Goal: Task Accomplishment & Management: Complete application form

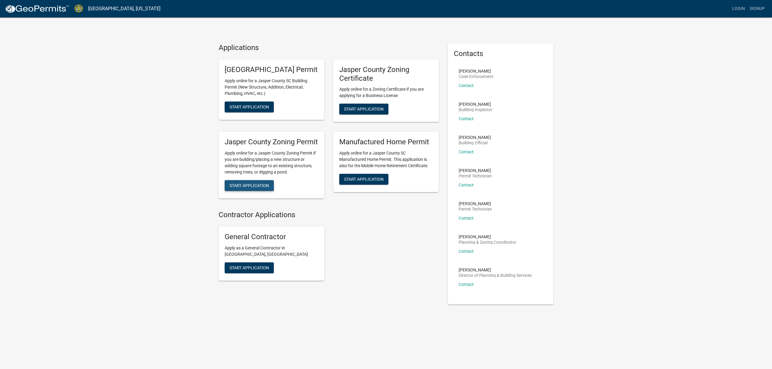
click at [251, 188] on span "Start Application" at bounding box center [248, 185] width 39 height 5
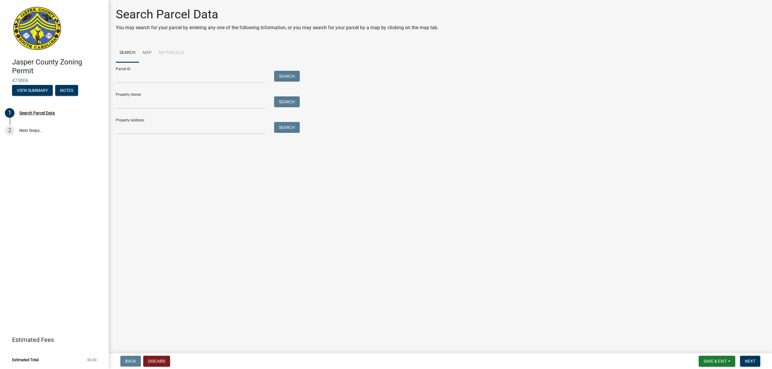
click at [303, 16] on h1 "Search Parcel Data" at bounding box center [277, 14] width 322 height 14
click at [270, 53] on ul "Search Map My Parcels" at bounding box center [440, 52] width 649 height 19
click at [152, 104] on input "Property Owner:" at bounding box center [190, 102] width 149 height 12
type input "[PERSON_NAME]"
click at [285, 102] on button "Search" at bounding box center [287, 101] width 26 height 11
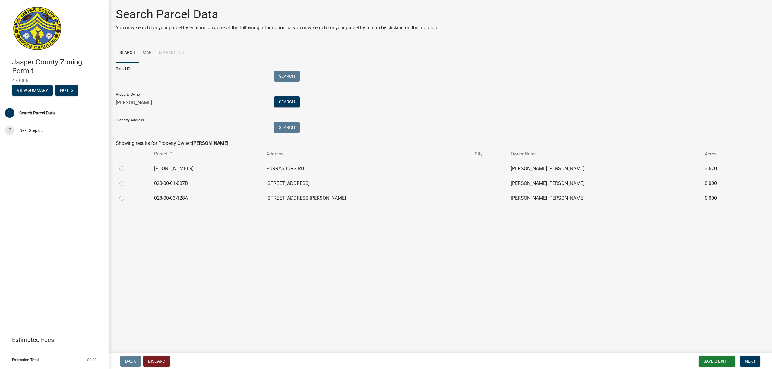
click at [127, 165] on label at bounding box center [127, 165] width 0 height 0
click at [127, 168] on input "radio" at bounding box center [129, 167] width 4 height 4
radio input "true"
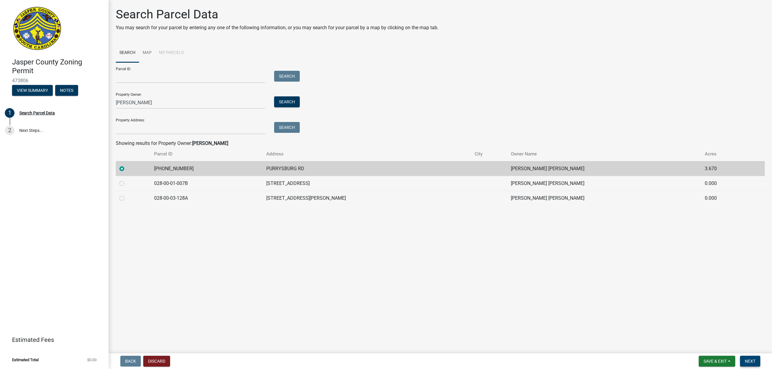
click at [744, 360] on span "Next" at bounding box center [749, 361] width 11 height 5
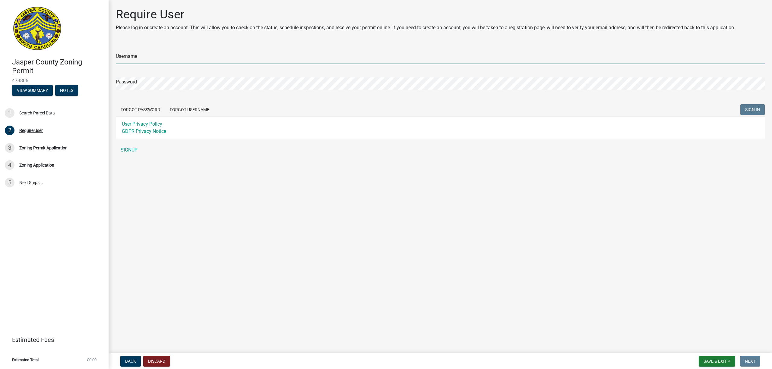
type input "[EMAIL_ADDRESS][DOMAIN_NAME]"
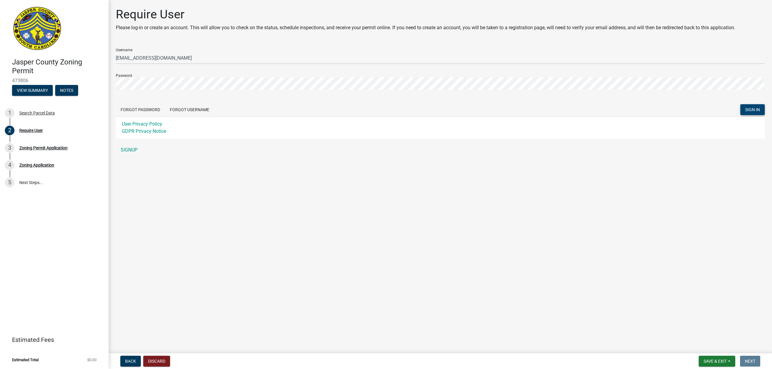
click at [755, 109] on span "SIGN IN" at bounding box center [752, 109] width 15 height 5
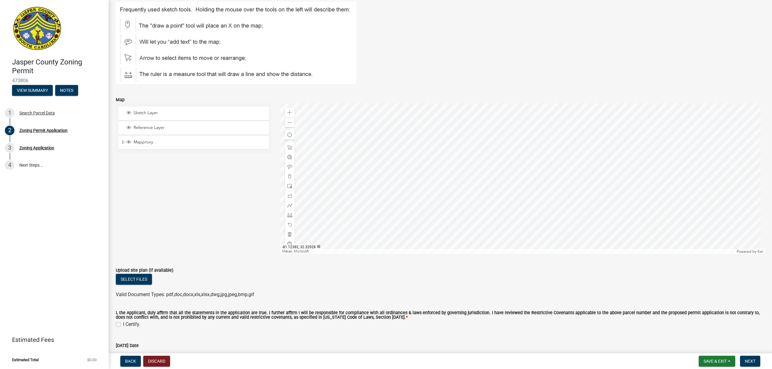
scroll to position [964, 0]
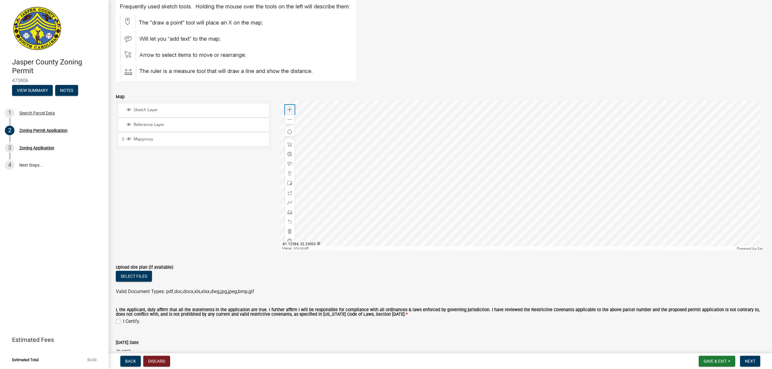
click at [288, 111] on span at bounding box center [289, 109] width 5 height 5
click at [412, 157] on div at bounding box center [522, 175] width 484 height 151
click at [287, 110] on span at bounding box center [289, 109] width 5 height 5
click at [298, 166] on div at bounding box center [522, 175] width 484 height 151
click at [521, 167] on div at bounding box center [522, 175] width 484 height 151
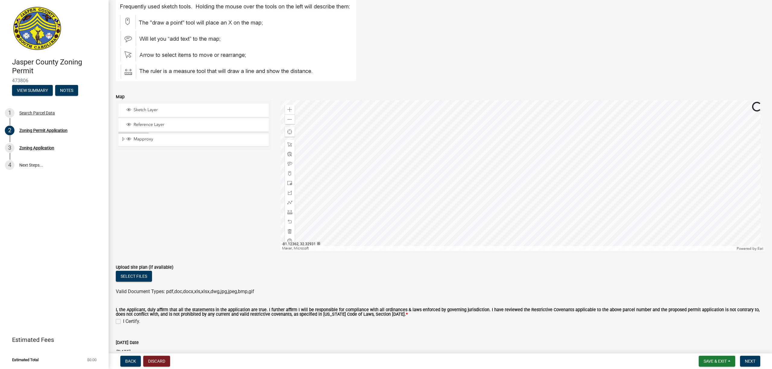
click at [458, 156] on div at bounding box center [522, 175] width 484 height 151
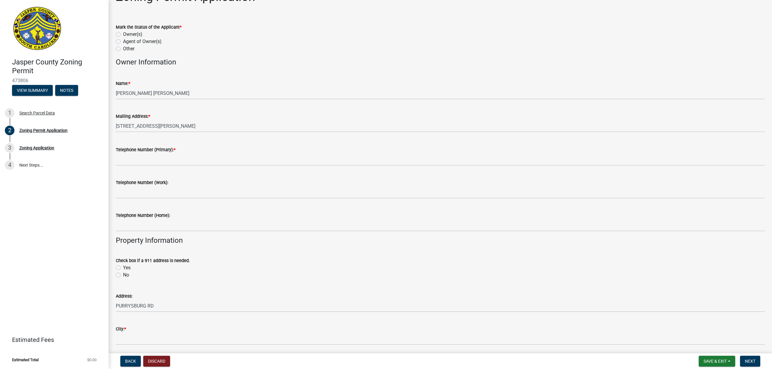
scroll to position [0, 0]
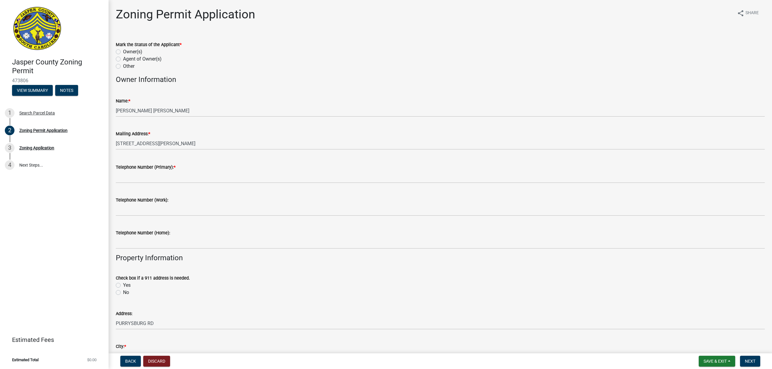
click at [123, 52] on label "Owner(s)" at bounding box center [132, 51] width 19 height 7
click at [123, 52] on input "Owner(s)" at bounding box center [125, 50] width 4 height 4
radio input "true"
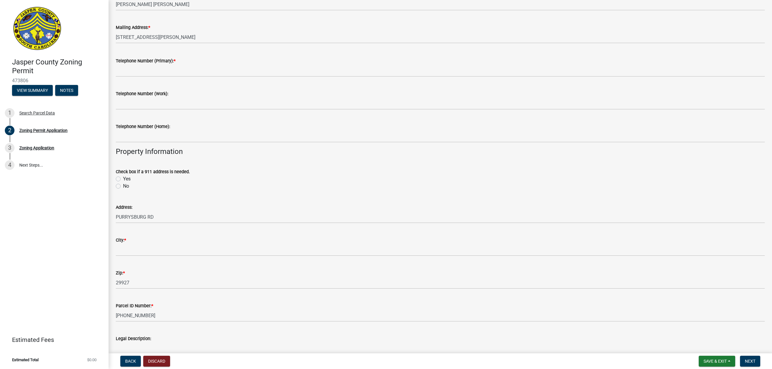
scroll to position [121, 0]
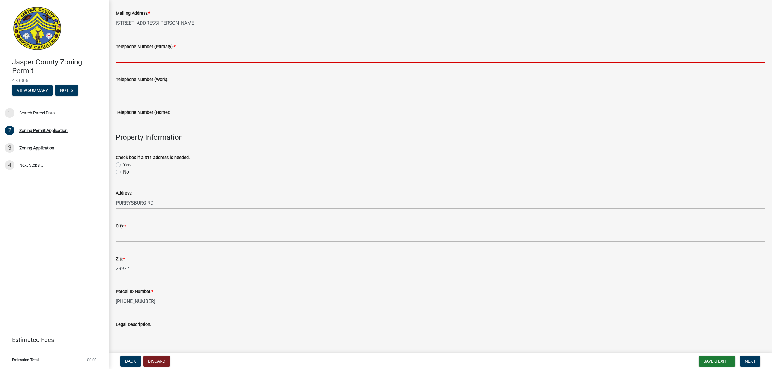
click at [166, 55] on input "Telephone Number (Primary): *" at bounding box center [440, 56] width 649 height 12
type input "8433211572"
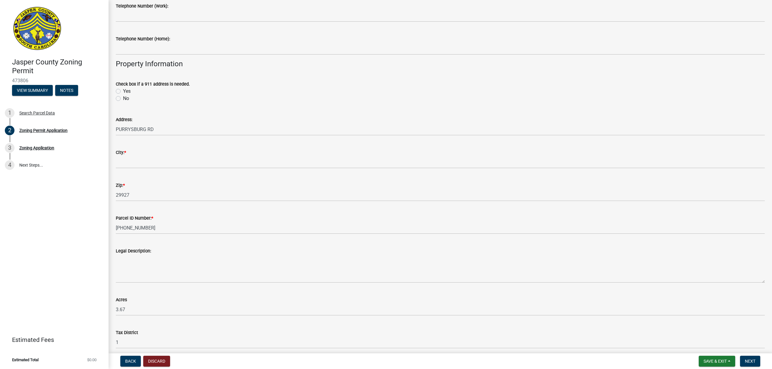
scroll to position [201, 0]
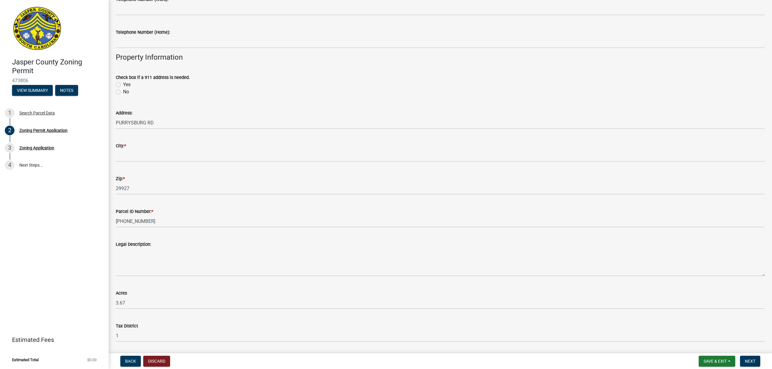
click at [123, 92] on label "No" at bounding box center [126, 91] width 6 height 7
click at [123, 92] on input "No" at bounding box center [125, 90] width 4 height 4
radio input "true"
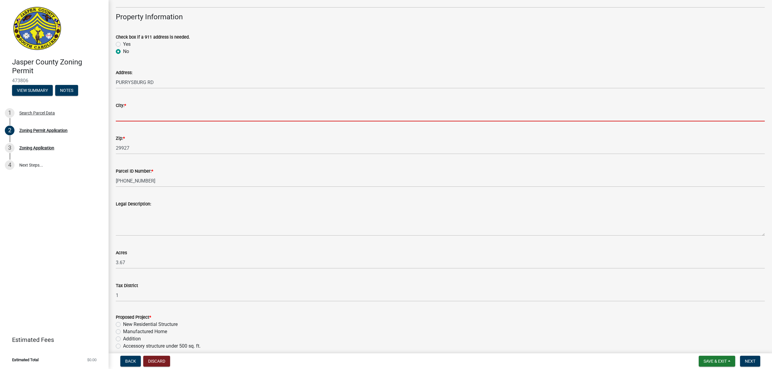
click at [137, 115] on input "City: *" at bounding box center [440, 115] width 649 height 12
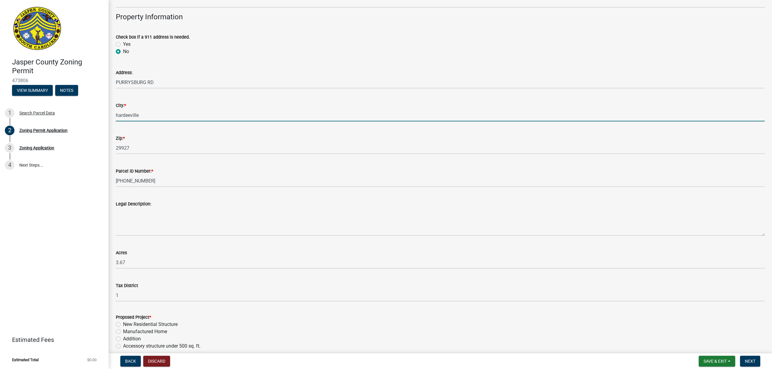
type input "hardeeville"
click at [205, 65] on div "Address: [GEOGRAPHIC_DATA]" at bounding box center [440, 75] width 649 height 28
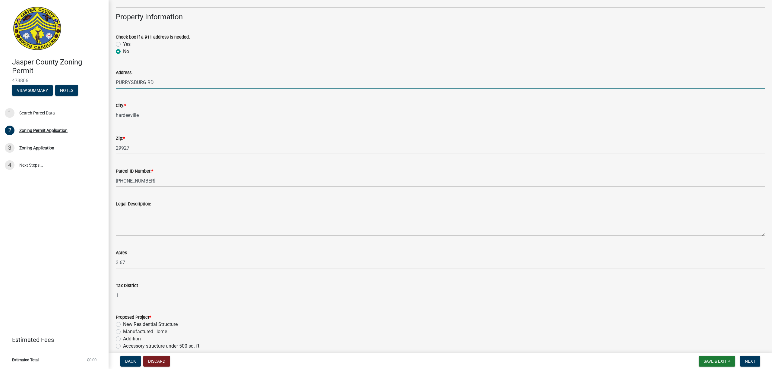
click at [116, 82] on input "PURRYSBURG RD" at bounding box center [440, 82] width 649 height 12
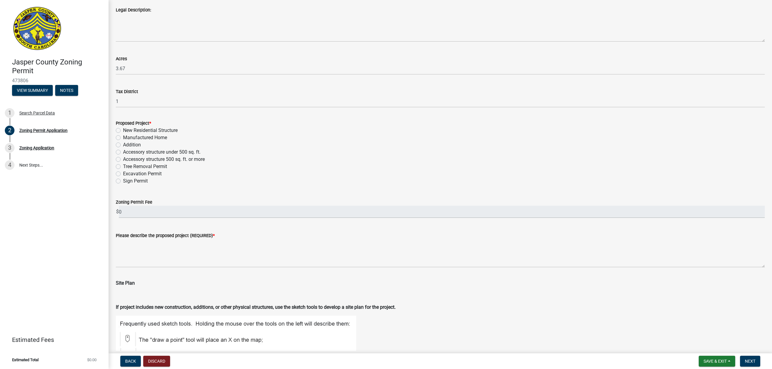
scroll to position [442, 0]
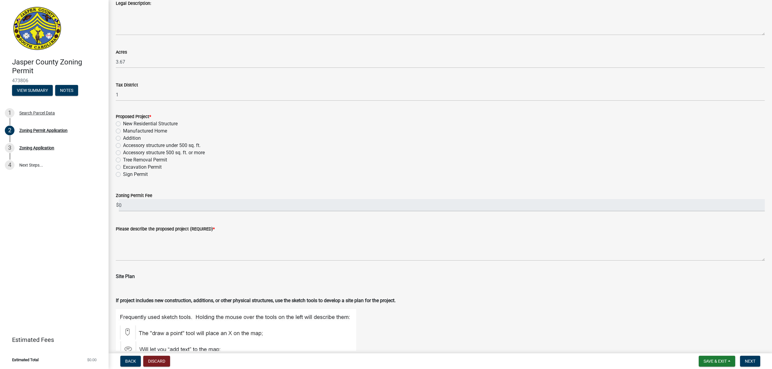
type input "[STREET_ADDRESS]"
click at [123, 152] on label "Accessory structure 500 sq. ft. or more" at bounding box center [164, 152] width 82 height 7
click at [123, 152] on input "Accessory structure 500 sq. ft. or more" at bounding box center [125, 151] width 4 height 4
radio input "true"
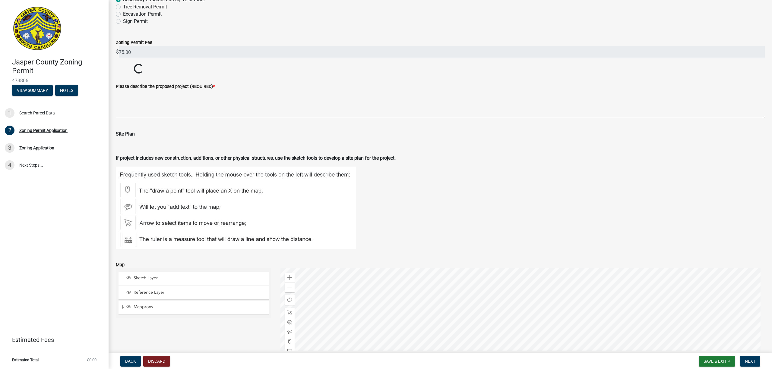
scroll to position [603, 0]
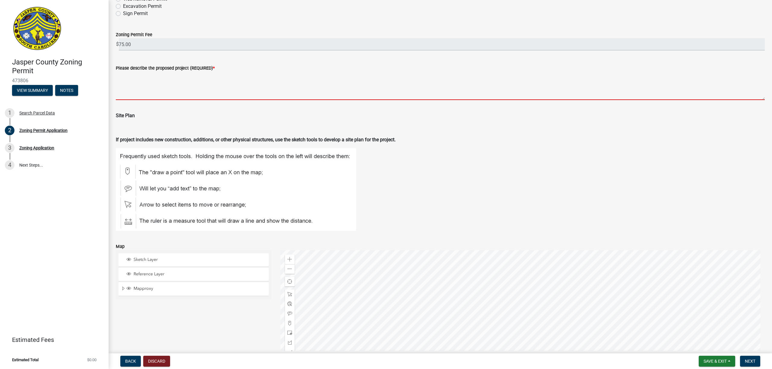
click at [143, 93] on textarea "Please describe the proposed project (REQUIRED) *" at bounding box center [440, 86] width 649 height 28
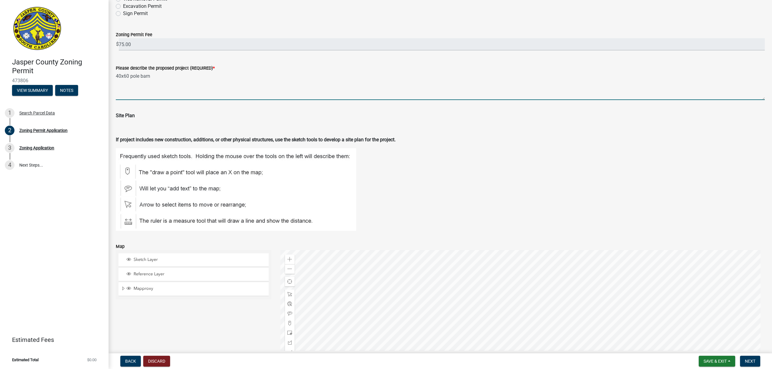
click at [143, 93] on textarea "40x60 pole barn" at bounding box center [440, 86] width 649 height 28
type textarea "40x60 pole barn"
click at [153, 113] on p "Site Plan" at bounding box center [440, 115] width 649 height 7
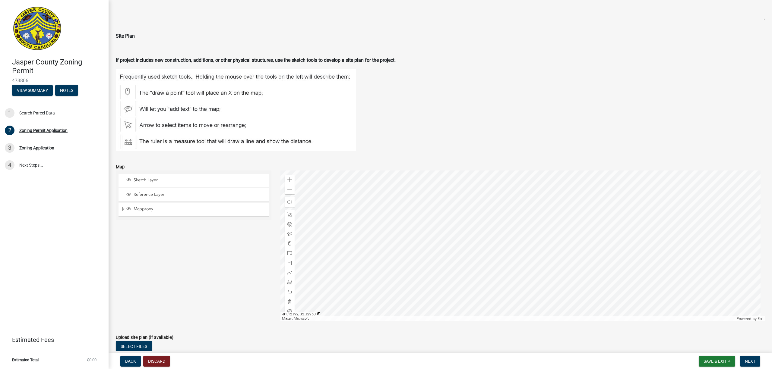
scroll to position [683, 0]
click at [289, 243] on span at bounding box center [289, 243] width 5 height 5
click at [363, 198] on div at bounding box center [522, 245] width 484 height 151
click at [405, 198] on div at bounding box center [522, 245] width 484 height 151
click at [405, 229] on div at bounding box center [522, 245] width 484 height 151
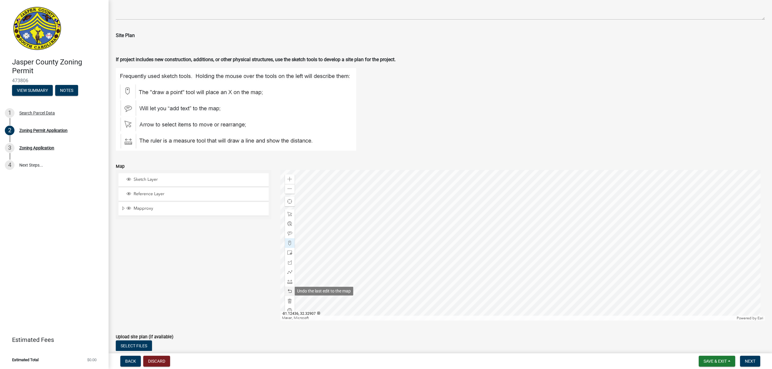
click at [290, 291] on span at bounding box center [289, 291] width 5 height 5
click at [288, 252] on span at bounding box center [289, 252] width 5 height 5
click at [366, 198] on div at bounding box center [522, 245] width 484 height 151
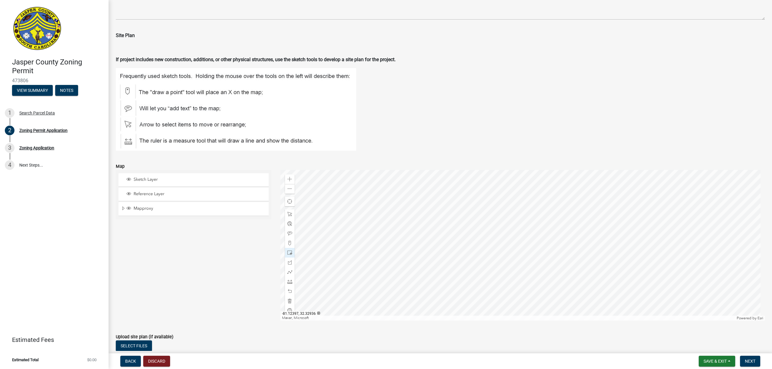
click at [379, 212] on div at bounding box center [522, 245] width 484 height 151
click at [289, 292] on span at bounding box center [289, 291] width 5 height 5
click at [409, 227] on div at bounding box center [522, 245] width 484 height 151
click at [161, 193] on span "Reference Layer" at bounding box center [199, 193] width 134 height 5
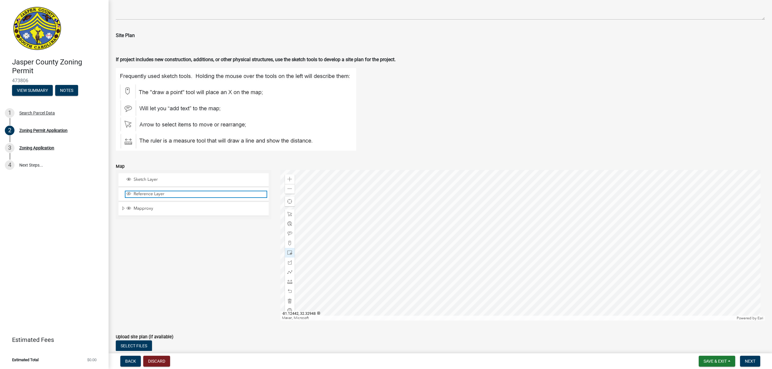
click at [161, 193] on span "Reference Layer" at bounding box center [199, 193] width 134 height 5
click at [157, 177] on span "Sketch Layer" at bounding box center [199, 179] width 134 height 5
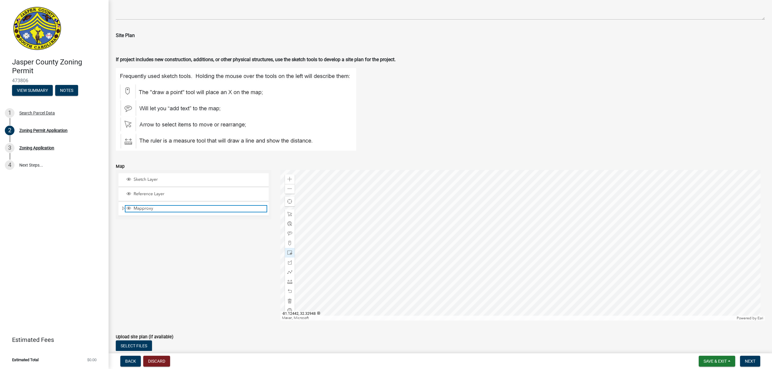
click at [154, 209] on span "Mapproxy" at bounding box center [199, 208] width 134 height 5
click at [380, 118] on figure at bounding box center [440, 109] width 649 height 83
click at [289, 232] on span at bounding box center [289, 233] width 5 height 5
click at [385, 215] on div at bounding box center [522, 245] width 484 height 151
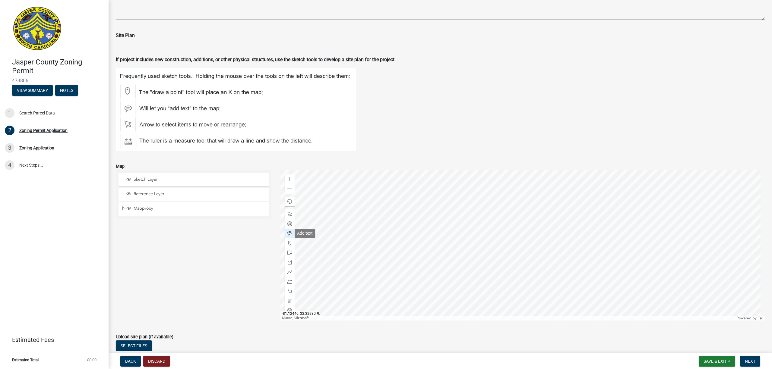
click at [288, 233] on span at bounding box center [289, 233] width 5 height 5
click at [386, 215] on div at bounding box center [522, 245] width 484 height 151
click at [288, 212] on span at bounding box center [289, 214] width 5 height 5
click at [388, 211] on div at bounding box center [522, 245] width 484 height 151
click at [395, 213] on div at bounding box center [522, 245] width 484 height 151
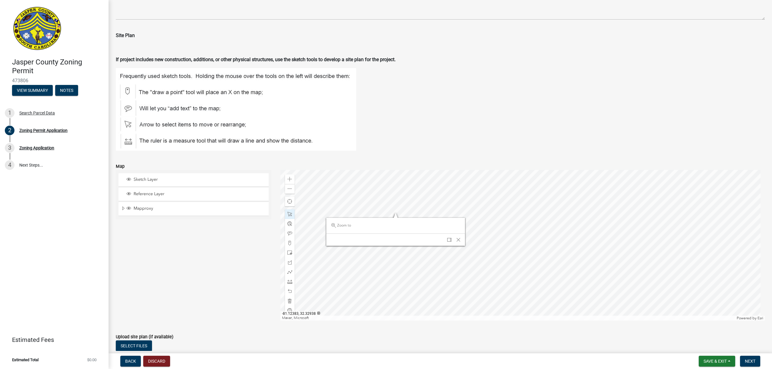
click at [426, 214] on div at bounding box center [522, 245] width 484 height 151
click at [417, 217] on div at bounding box center [522, 245] width 484 height 151
click at [385, 195] on div at bounding box center [522, 245] width 484 height 151
click at [288, 271] on span at bounding box center [289, 272] width 5 height 5
click at [403, 198] on div at bounding box center [522, 245] width 484 height 151
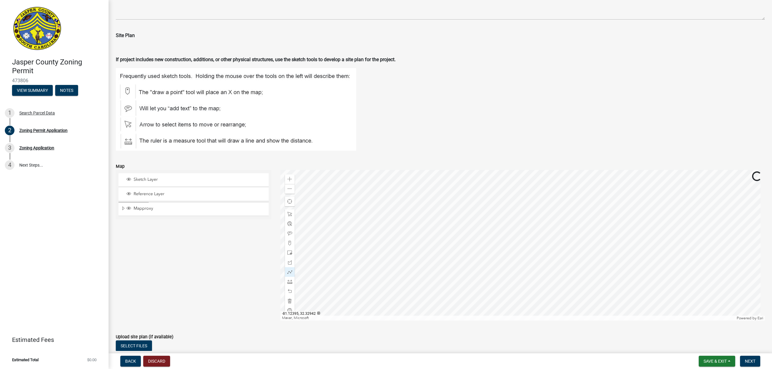
click at [401, 198] on div at bounding box center [522, 245] width 484 height 151
click at [401, 183] on div at bounding box center [522, 245] width 484 height 151
click at [289, 280] on span at bounding box center [289, 281] width 5 height 5
click at [400, 198] on div at bounding box center [522, 245] width 484 height 151
click at [399, 183] on div at bounding box center [522, 245] width 484 height 151
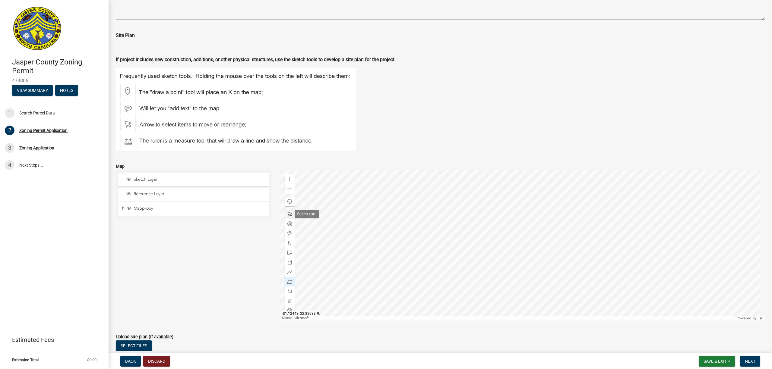
click at [291, 215] on div at bounding box center [290, 214] width 10 height 10
click at [289, 281] on span at bounding box center [289, 281] width 5 height 5
click at [376, 212] on div at bounding box center [522, 245] width 484 height 151
click at [357, 213] on div at bounding box center [522, 245] width 484 height 151
click at [288, 213] on span at bounding box center [289, 214] width 5 height 5
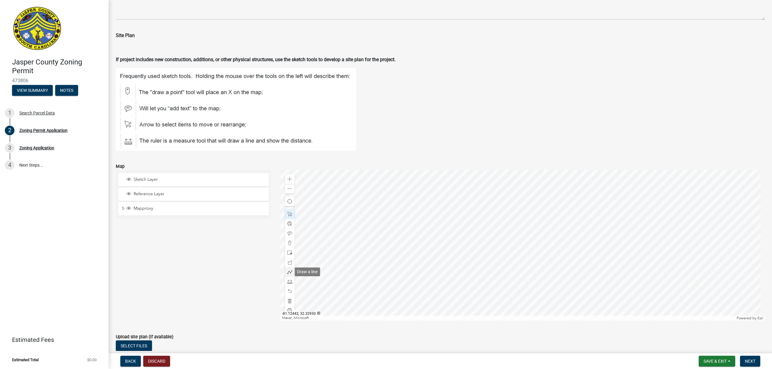
click at [289, 271] on span at bounding box center [289, 272] width 5 height 5
click at [402, 198] on div at bounding box center [522, 245] width 484 height 151
click at [401, 183] on div at bounding box center [522, 245] width 484 height 151
click at [290, 215] on span at bounding box center [289, 214] width 5 height 5
click at [289, 270] on span at bounding box center [289, 272] width 5 height 5
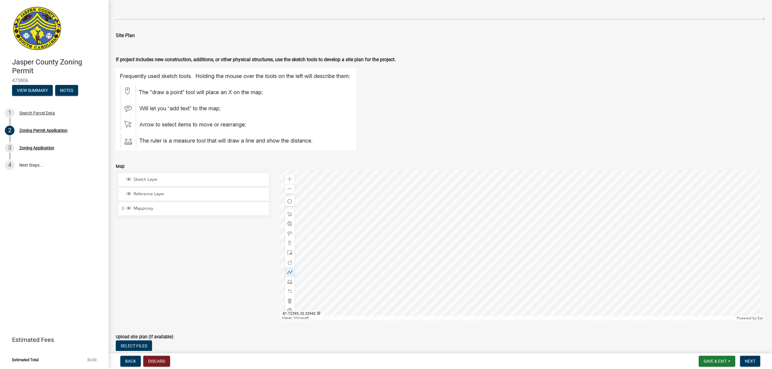
click at [402, 198] on div at bounding box center [522, 245] width 484 height 151
click at [401, 183] on div at bounding box center [522, 245] width 484 height 151
click at [289, 233] on span at bounding box center [289, 233] width 5 height 5
click at [247, 253] on div "Sketch Layer Reference Layer Mapproxy 911 Address Points Zoning Labels Zoning W…" at bounding box center [193, 245] width 165 height 151
click at [288, 177] on span at bounding box center [289, 179] width 5 height 5
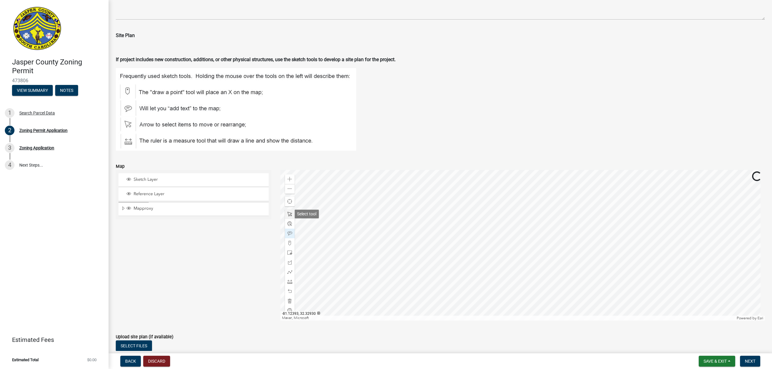
click at [288, 214] on span at bounding box center [289, 214] width 5 height 5
click at [551, 273] on div at bounding box center [522, 245] width 484 height 151
click at [289, 272] on span at bounding box center [289, 272] width 5 height 5
click at [424, 205] on div at bounding box center [522, 245] width 484 height 151
click at [424, 174] on div at bounding box center [522, 245] width 484 height 151
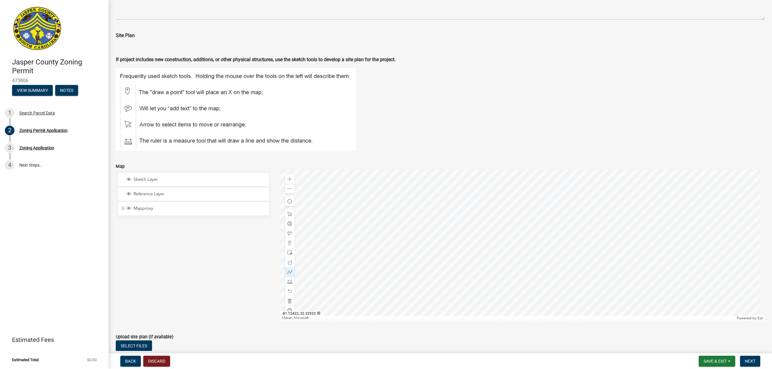
click at [204, 248] on div "Sketch Layer Reference Layer Mapproxy 911 Address Points Zoning Labels Zoning W…" at bounding box center [193, 245] width 165 height 151
click at [289, 214] on span at bounding box center [289, 214] width 5 height 5
click at [403, 140] on figure at bounding box center [440, 109] width 649 height 83
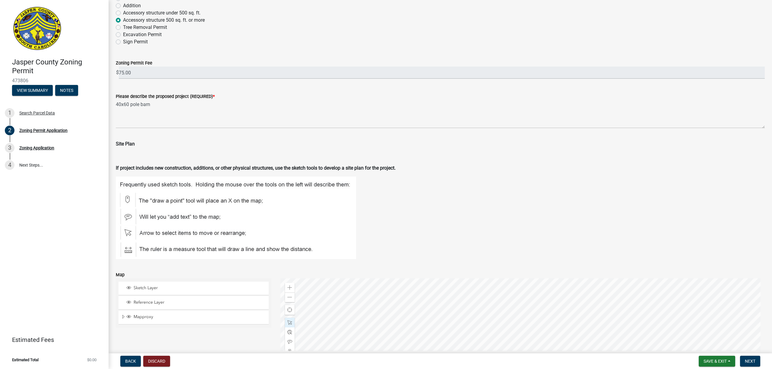
scroll to position [603, 0]
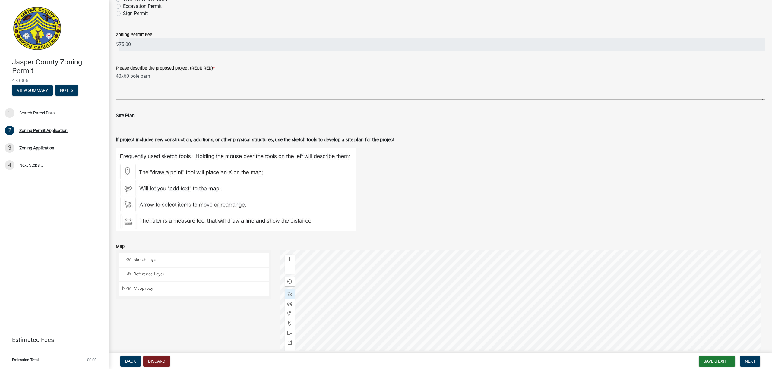
click at [353, 112] on p "Site Plan" at bounding box center [440, 115] width 649 height 7
click at [381, 162] on figure at bounding box center [440, 189] width 649 height 83
click at [411, 157] on figure at bounding box center [440, 189] width 649 height 83
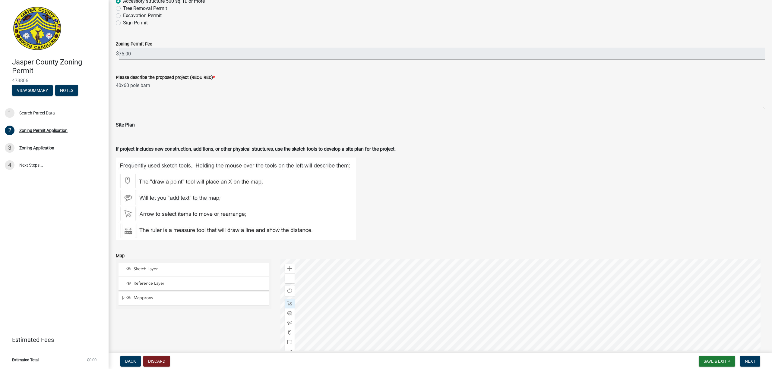
scroll to position [723, 0]
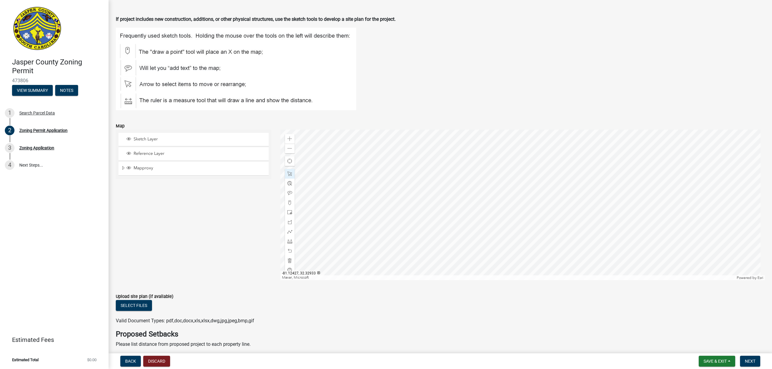
click at [231, 217] on div "Sketch Layer Reference Layer Mapproxy 911 Address Points Zoning Labels Zoning W…" at bounding box center [193, 205] width 165 height 151
click at [407, 106] on figure at bounding box center [440, 69] width 649 height 83
click at [438, 98] on figure at bounding box center [440, 69] width 649 height 83
click at [412, 100] on figure at bounding box center [440, 69] width 649 height 83
click at [417, 119] on form "Map Sketch Layer Reference Layer Mapproxy 911 Address Points Zoning Labels Zoni…" at bounding box center [440, 197] width 649 height 165
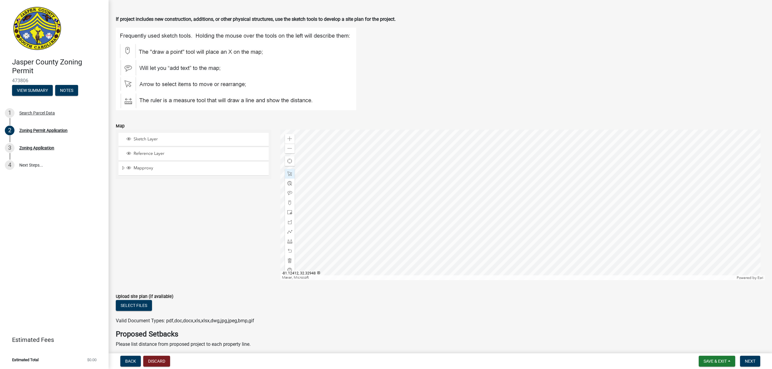
click at [421, 116] on form "Map Sketch Layer Reference Layer Mapproxy 911 Address Points Zoning Labels Zoni…" at bounding box center [440, 197] width 649 height 165
click at [419, 122] on form "Map Sketch Layer Reference Layer Mapproxy 911 Address Points Zoning Labels Zoni…" at bounding box center [440, 197] width 649 height 165
click at [421, 109] on figure at bounding box center [440, 69] width 649 height 83
click at [288, 200] on span at bounding box center [289, 202] width 5 height 5
click at [423, 160] on div at bounding box center [522, 205] width 484 height 151
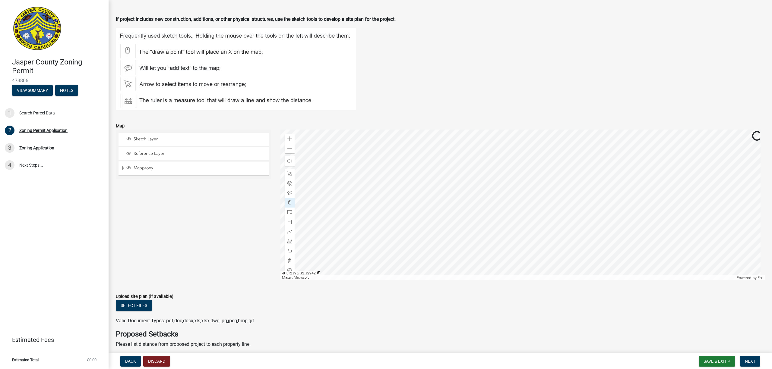
click at [423, 159] on div at bounding box center [522, 205] width 484 height 151
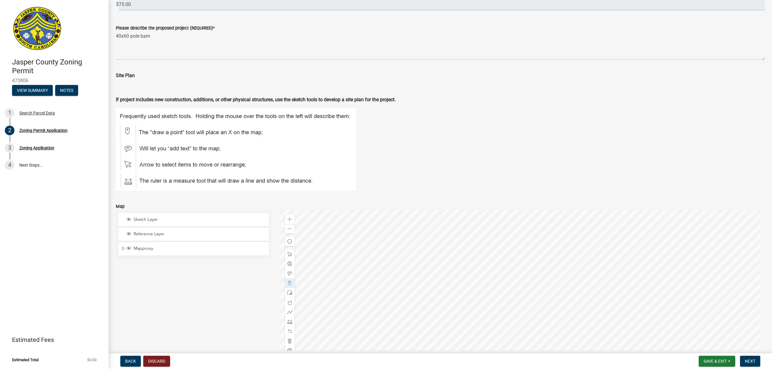
click at [421, 211] on div at bounding box center [522, 285] width 484 height 151
click at [289, 272] on span at bounding box center [289, 273] width 5 height 5
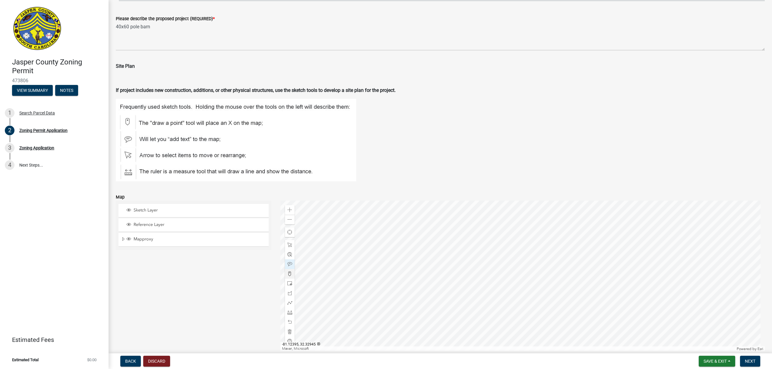
click at [422, 215] on div at bounding box center [522, 276] width 484 height 151
click at [375, 253] on div at bounding box center [522, 276] width 484 height 151
click at [288, 274] on span at bounding box center [289, 274] width 5 height 5
click at [375, 251] on div at bounding box center [522, 276] width 484 height 151
click at [335, 253] on div at bounding box center [522, 276] width 484 height 151
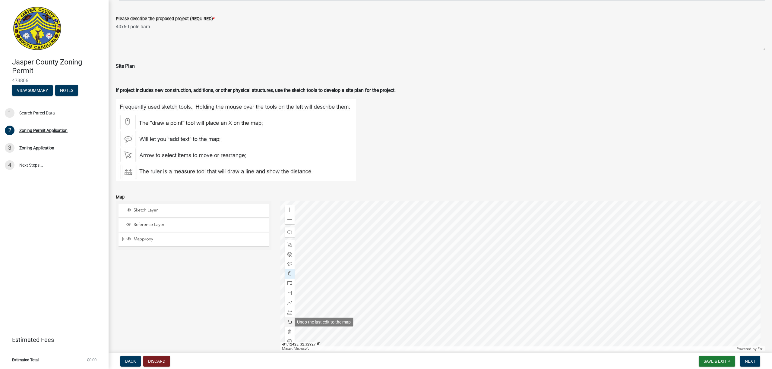
click at [287, 320] on span at bounding box center [289, 322] width 5 height 5
click at [336, 249] on div at bounding box center [522, 276] width 484 height 151
click at [289, 261] on div at bounding box center [290, 265] width 10 height 10
click at [356, 250] on div at bounding box center [522, 276] width 484 height 151
click at [446, 140] on figure at bounding box center [440, 140] width 649 height 83
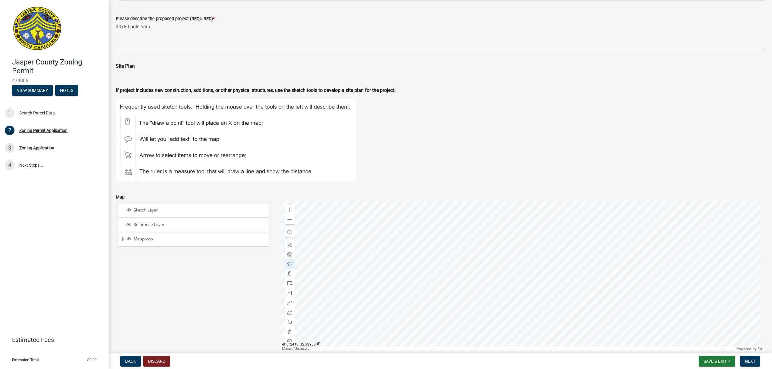
click at [418, 162] on figure at bounding box center [440, 140] width 649 height 83
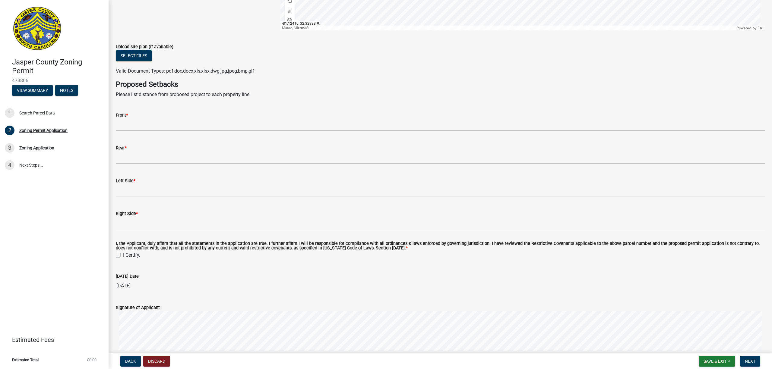
scroll to position [974, 0]
click at [403, 83] on h4 "Proposed Setbacks" at bounding box center [440, 84] width 649 height 9
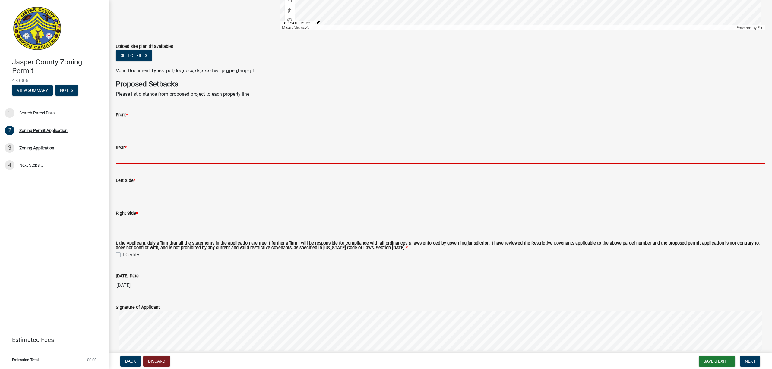
click at [139, 157] on input "Rear *" at bounding box center [440, 157] width 649 height 12
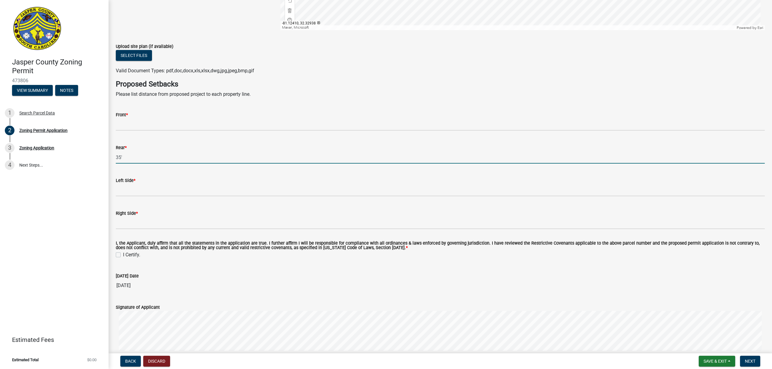
type input "35'"
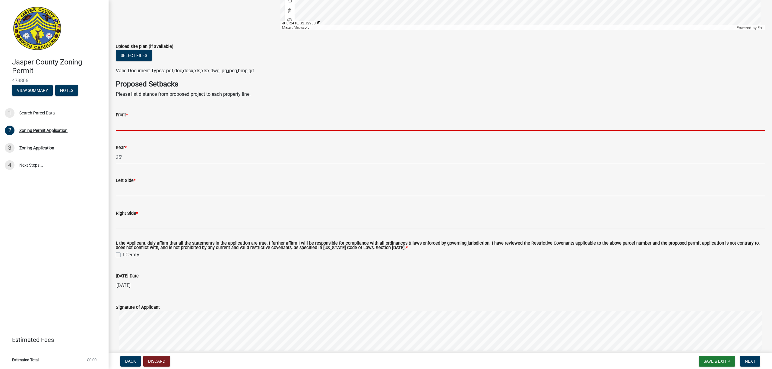
click at [134, 126] on input "Front *" at bounding box center [440, 124] width 649 height 12
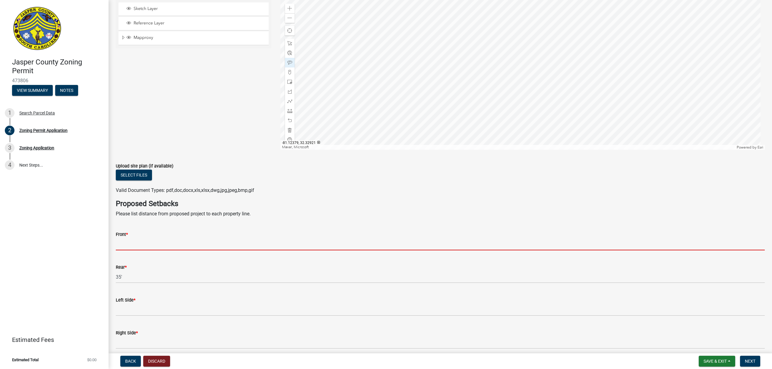
scroll to position [773, 0]
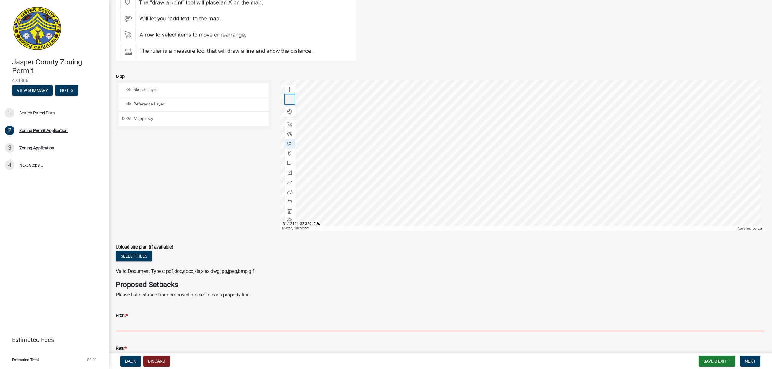
click at [289, 99] on span at bounding box center [289, 99] width 5 height 5
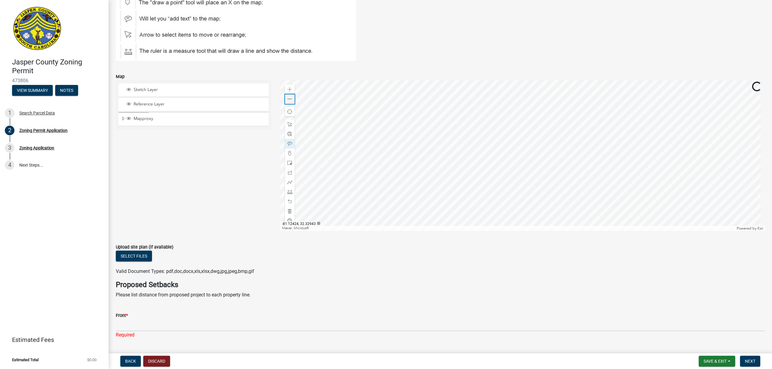
click at [289, 99] on span at bounding box center [289, 99] width 5 height 5
click at [288, 192] on span at bounding box center [289, 192] width 5 height 5
click at [507, 151] on div at bounding box center [522, 155] width 484 height 151
click at [289, 202] on span at bounding box center [289, 201] width 5 height 5
click at [502, 144] on div at bounding box center [522, 155] width 484 height 151
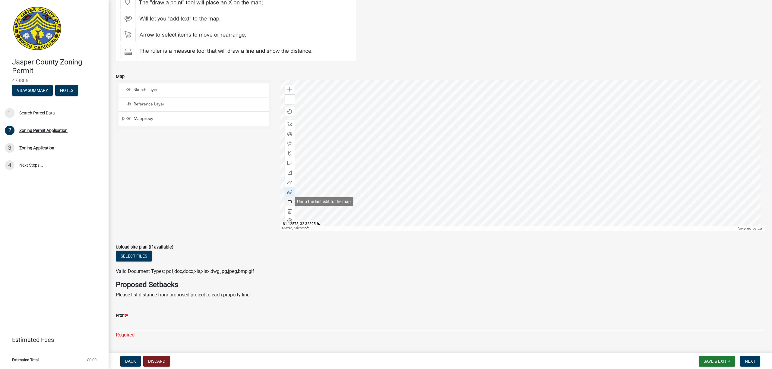
click at [288, 203] on span at bounding box center [289, 201] width 5 height 5
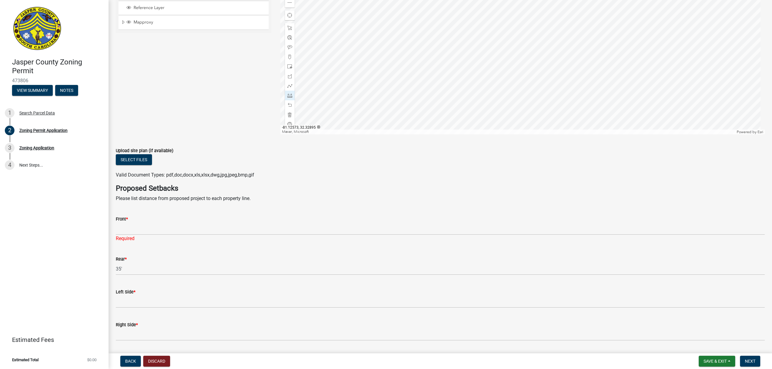
scroll to position [893, 0]
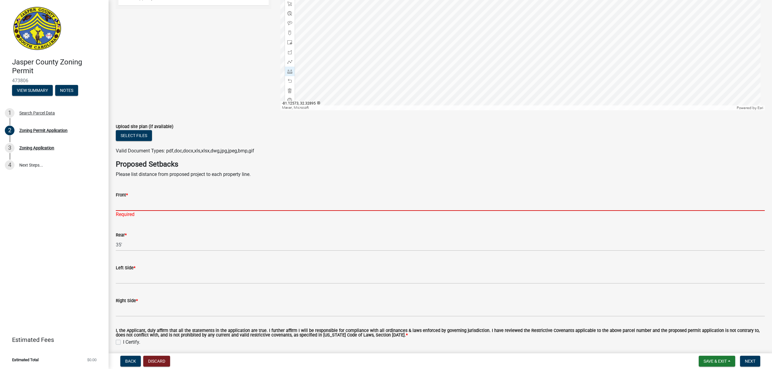
click at [133, 205] on input "Front *" at bounding box center [440, 205] width 649 height 12
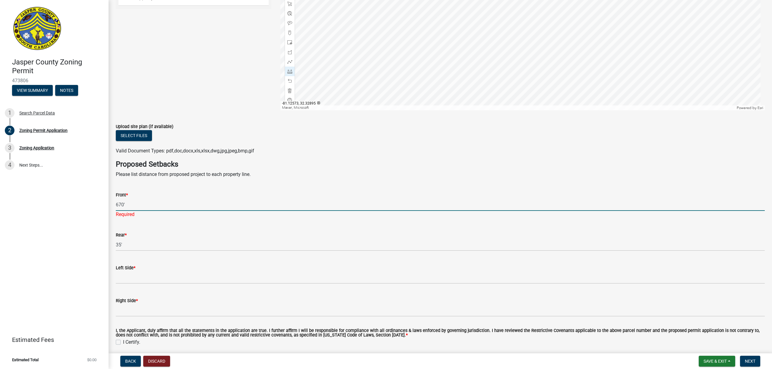
type input "670'"
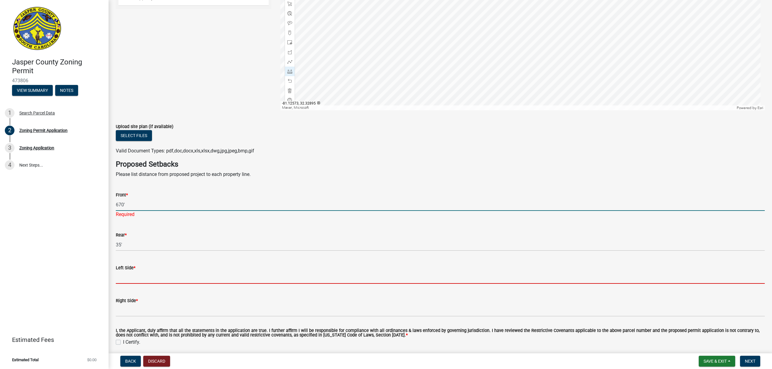
click at [133, 279] on wm-data-entity-input "Left Side *" at bounding box center [440, 272] width 649 height 33
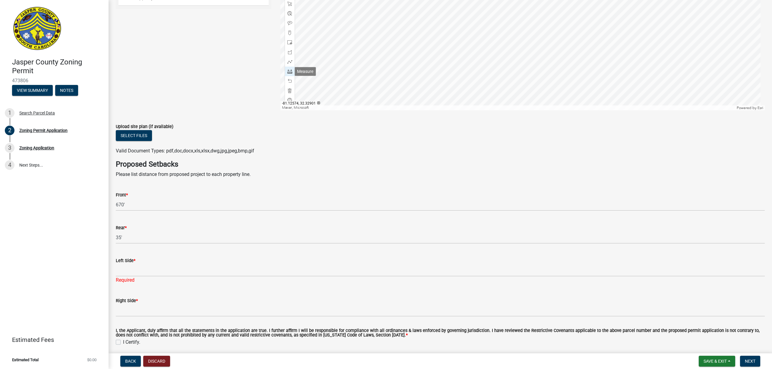
click at [289, 70] on span at bounding box center [289, 71] width 5 height 5
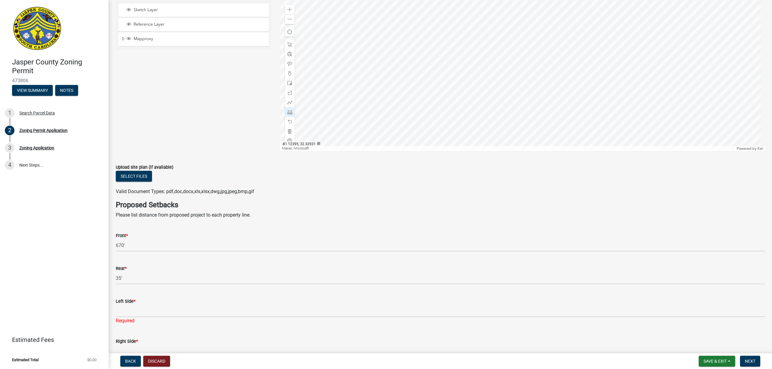
click at [495, 79] on div at bounding box center [522, 75] width 484 height 151
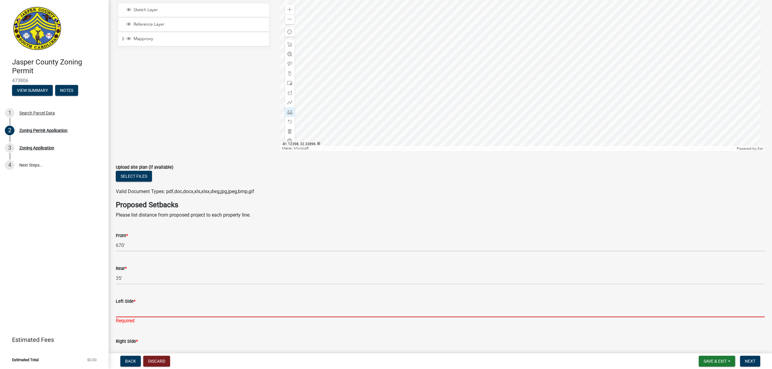
click at [133, 309] on input "Left Side *" at bounding box center [440, 311] width 649 height 12
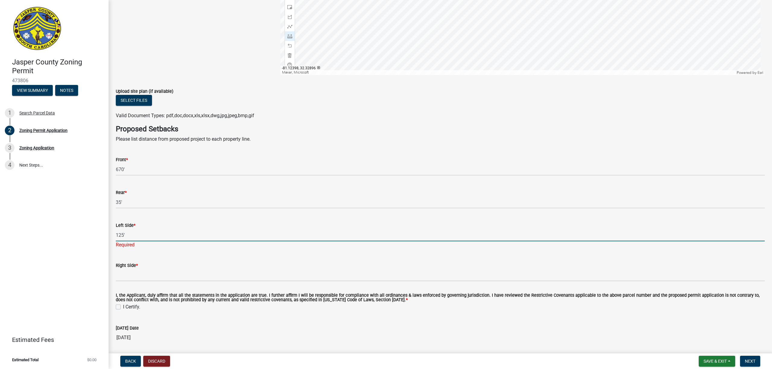
scroll to position [933, 0]
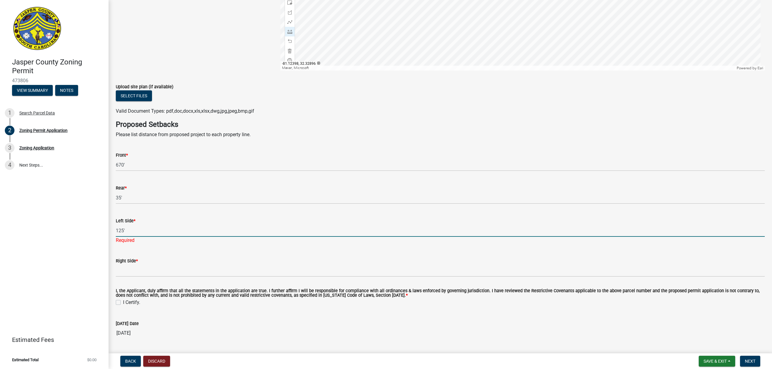
type input "125'"
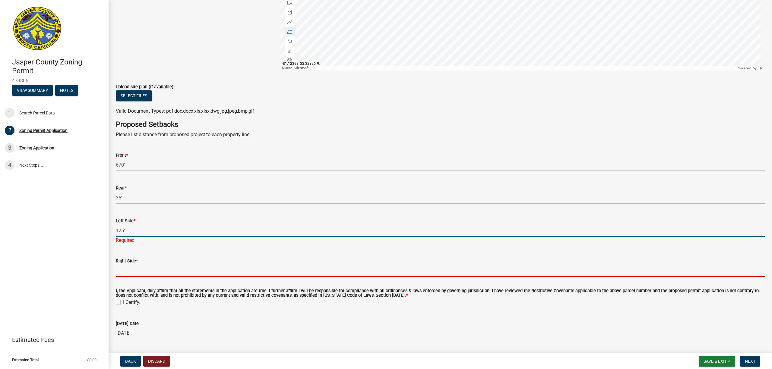
click at [125, 268] on input "Right Side *" at bounding box center [440, 271] width 649 height 12
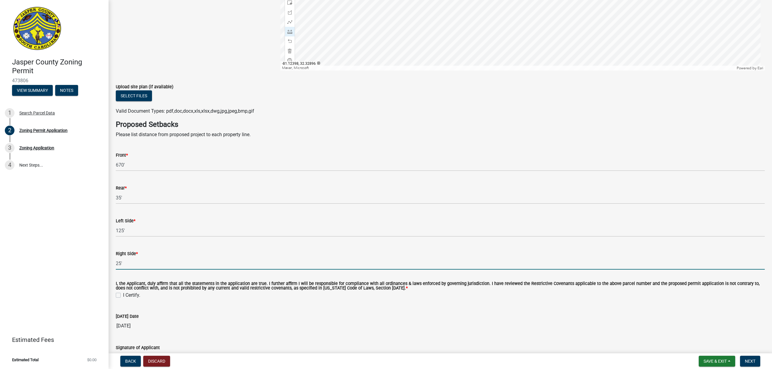
type input "25'"
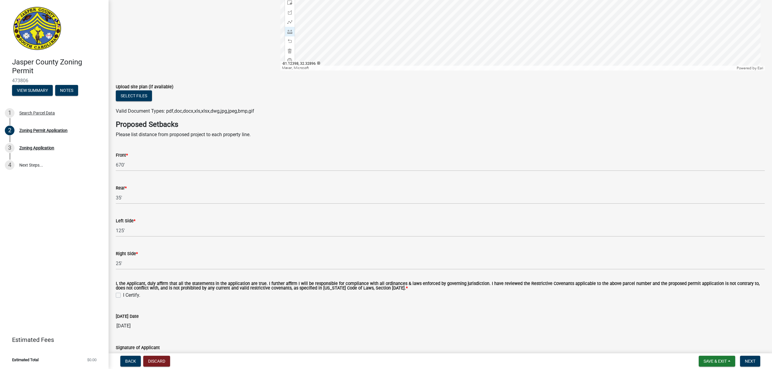
click at [123, 295] on label "I Certify." at bounding box center [131, 295] width 17 height 7
click at [123, 295] on input "I Certify." at bounding box center [125, 294] width 4 height 4
checkbox input "true"
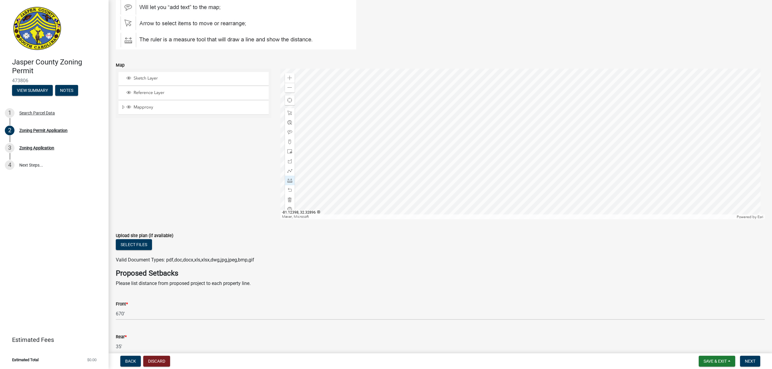
scroll to position [732, 0]
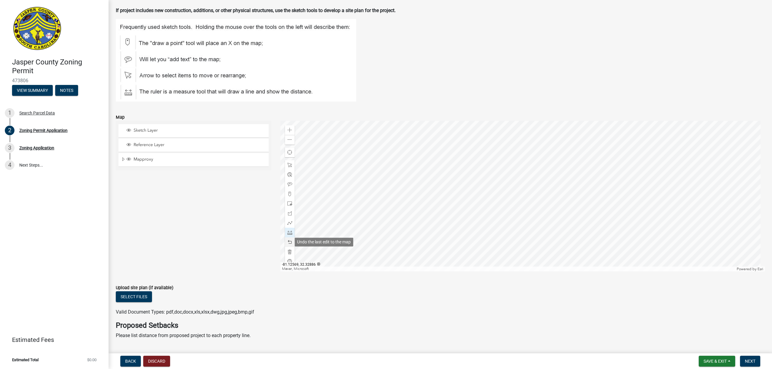
click at [288, 243] on span at bounding box center [289, 242] width 5 height 5
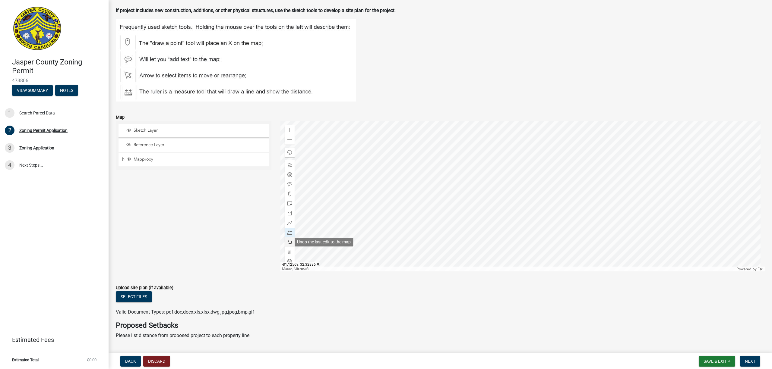
click at [288, 243] on span at bounding box center [289, 242] width 5 height 5
click at [255, 210] on div "Sketch Layer Reference Layer Mapproxy 911 Address Points Zoning Labels Zoning W…" at bounding box center [193, 196] width 165 height 151
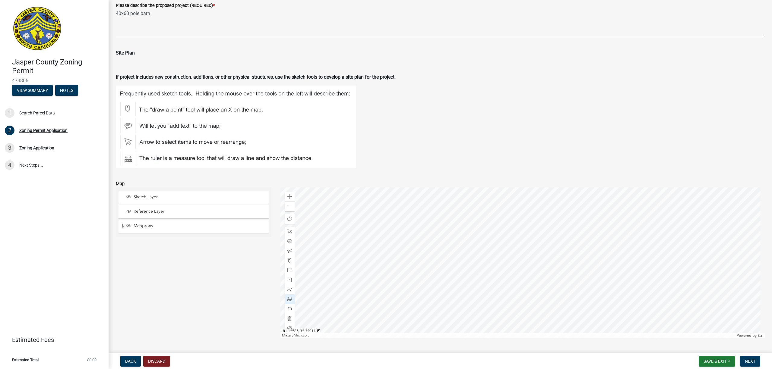
scroll to position [692, 0]
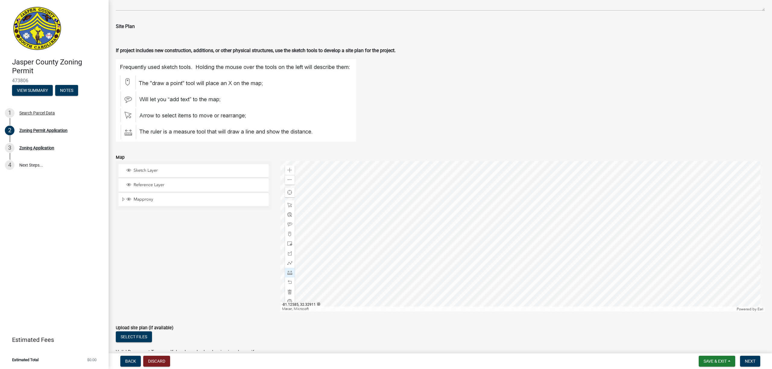
click at [248, 233] on div "Sketch Layer Reference Layer Mapproxy 911 Address Points Zoning Labels Zoning W…" at bounding box center [193, 236] width 165 height 151
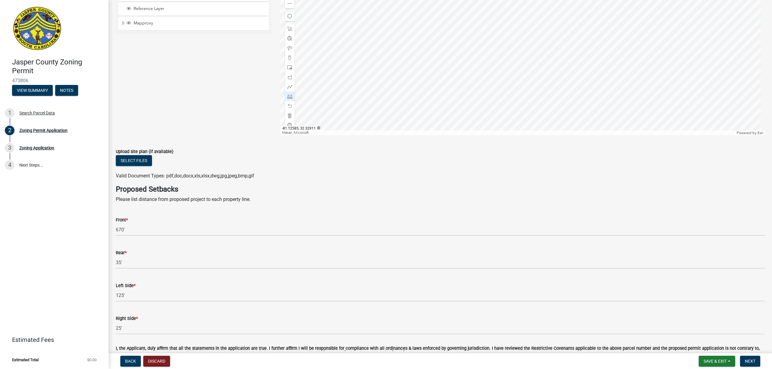
scroll to position [893, 0]
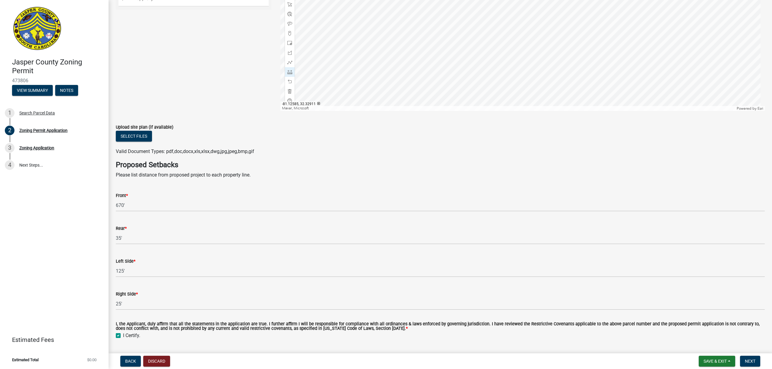
click at [235, 193] on div "Front *" at bounding box center [440, 195] width 649 height 7
click at [262, 169] on h4 "Proposed Setbacks" at bounding box center [440, 165] width 649 height 9
click at [269, 181] on wm-data-entity-input "Proposed Setbacks Please list distance from proposed project to each property l…" at bounding box center [440, 172] width 649 height 23
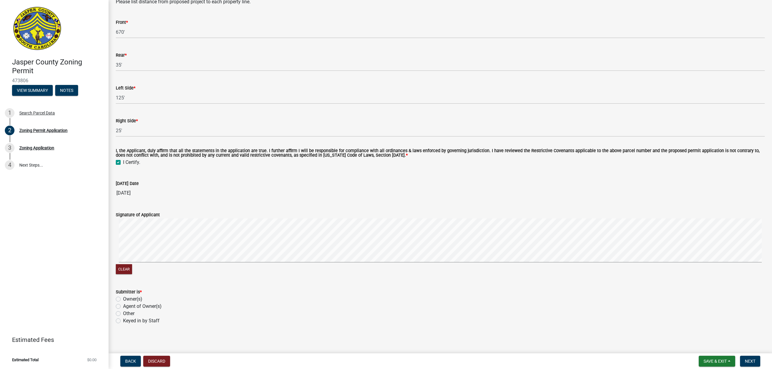
scroll to position [1068, 0]
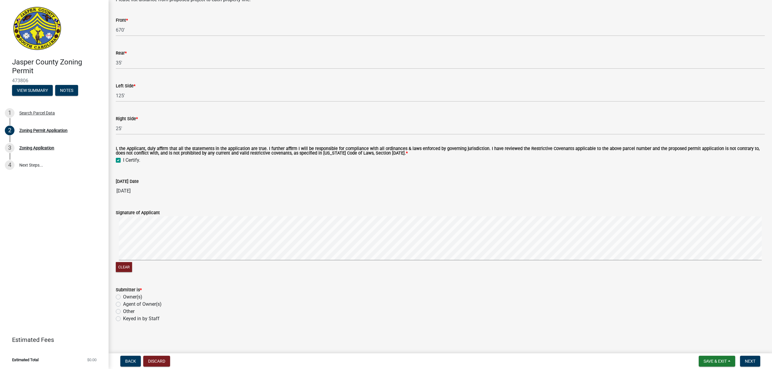
click at [321, 271] on div "Clear" at bounding box center [440, 244] width 649 height 57
click at [123, 298] on label "Owner(s)" at bounding box center [132, 297] width 19 height 7
click at [123, 297] on input "Owner(s)" at bounding box center [125, 296] width 4 height 4
radio input "true"
click at [267, 301] on div "Agent of Owner(s)" at bounding box center [440, 304] width 649 height 7
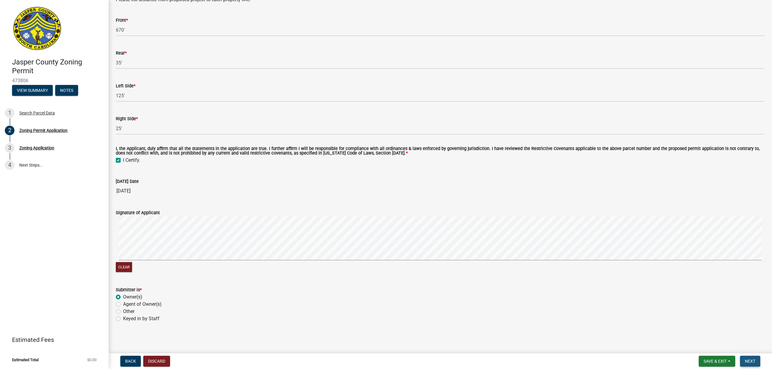
click at [749, 363] on span "Next" at bounding box center [749, 361] width 11 height 5
click at [747, 359] on span "Next" at bounding box center [749, 361] width 11 height 5
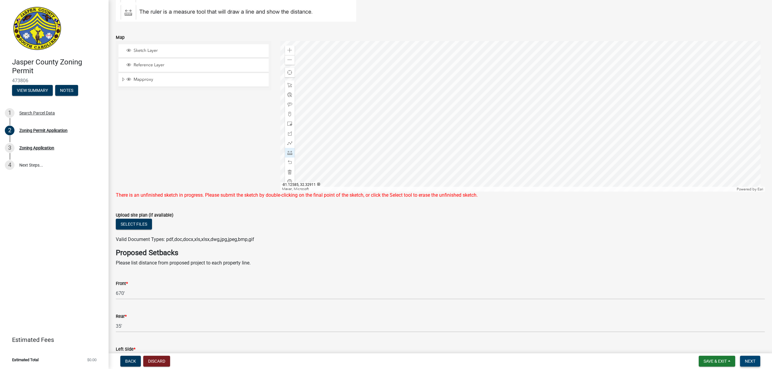
scroll to position [794, 0]
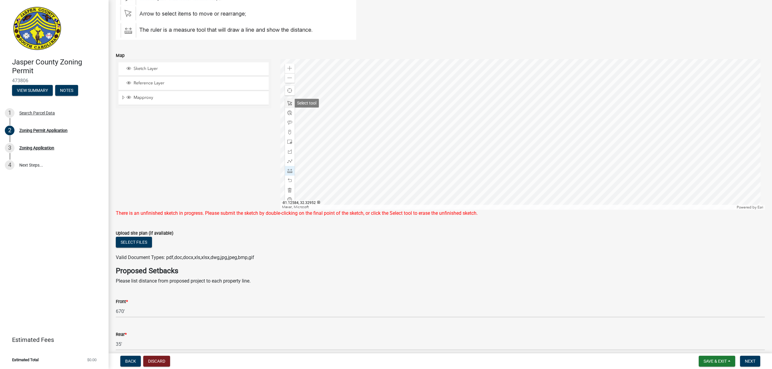
click at [287, 102] on span at bounding box center [289, 103] width 5 height 5
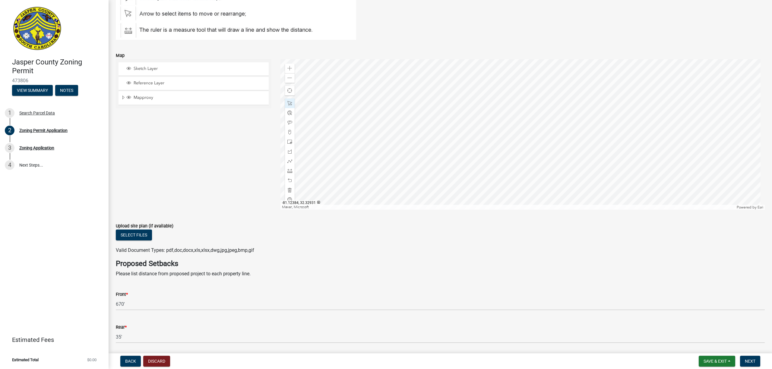
click at [507, 138] on div at bounding box center [522, 134] width 484 height 151
click at [750, 359] on span "Next" at bounding box center [749, 361] width 11 height 5
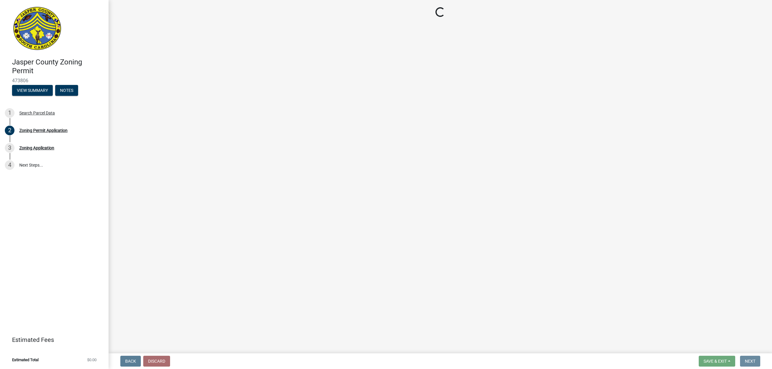
scroll to position [0, 0]
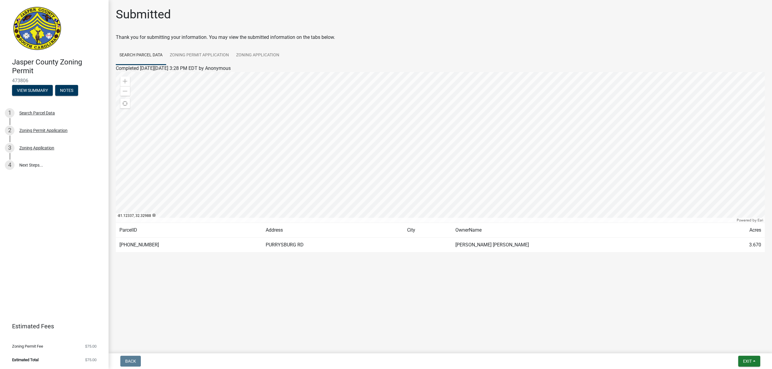
click at [373, 42] on wm-wait-activity-input "Thank you for submitting your information. You may view the submitted informati…" at bounding box center [440, 149] width 649 height 231
click at [260, 55] on link "Zoning Application" at bounding box center [257, 55] width 50 height 19
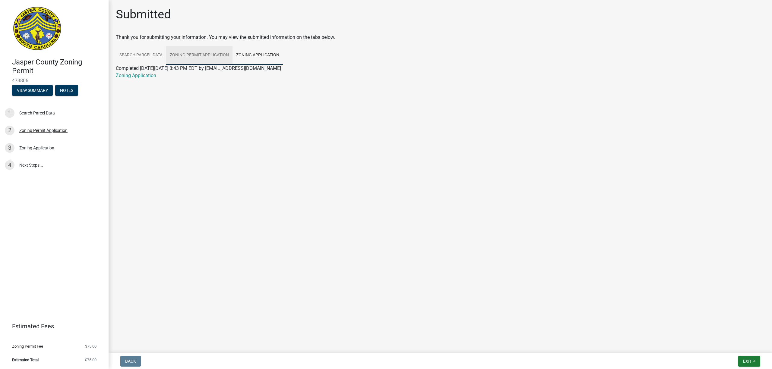
click at [203, 53] on link "Zoning Permit Application" at bounding box center [199, 55] width 66 height 19
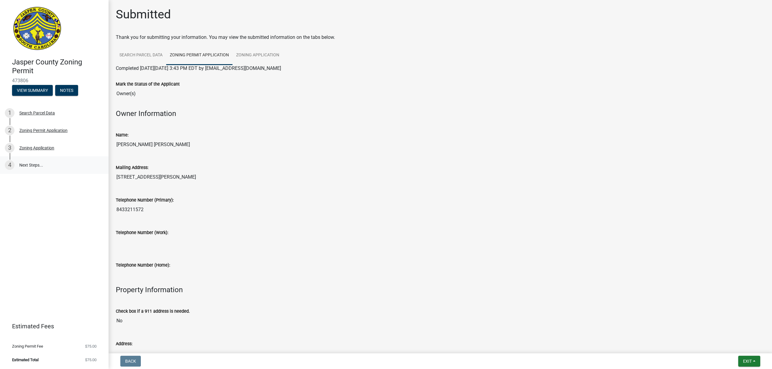
click at [27, 162] on link "4 Next Steps..." at bounding box center [54, 164] width 109 height 17
click at [253, 53] on link "Zoning Application" at bounding box center [257, 55] width 50 height 19
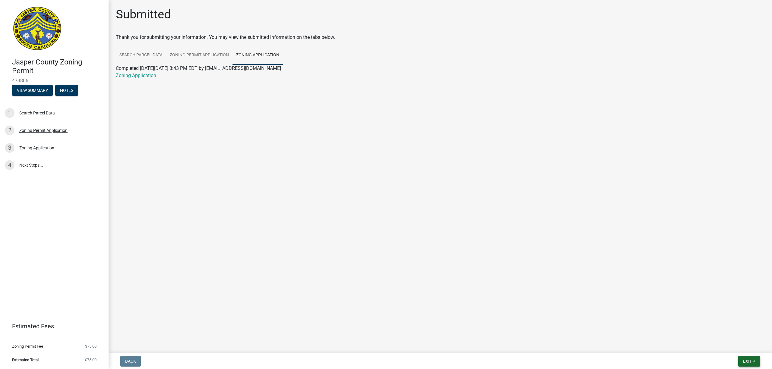
click at [747, 362] on span "Exit" at bounding box center [747, 361] width 9 height 5
click at [722, 345] on button "Save & Exit" at bounding box center [736, 346] width 48 height 14
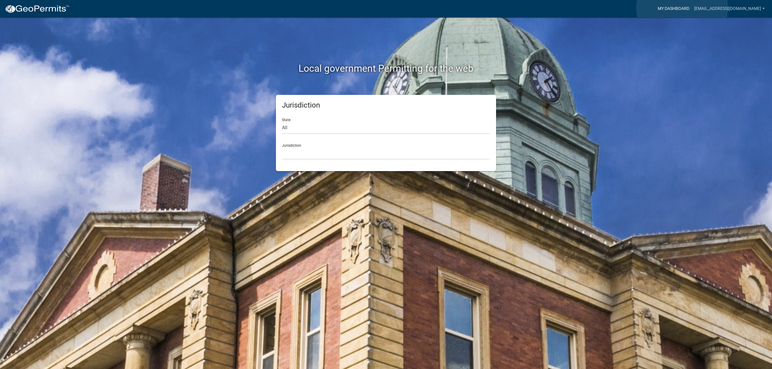
click at [682, 8] on link "My Dashboard" at bounding box center [673, 8] width 36 height 11
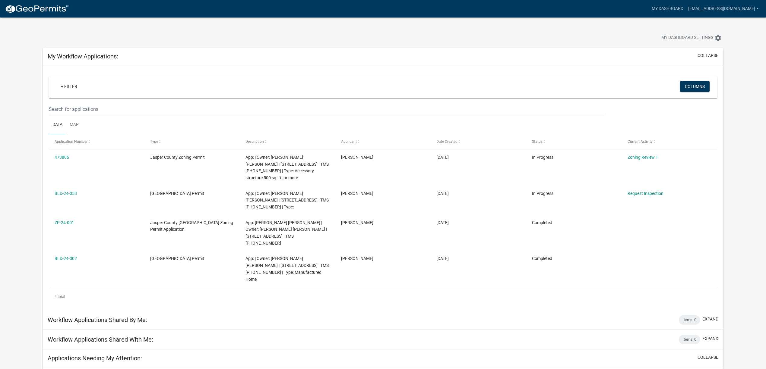
click at [336, 39] on div at bounding box center [239, 38] width 402 height 13
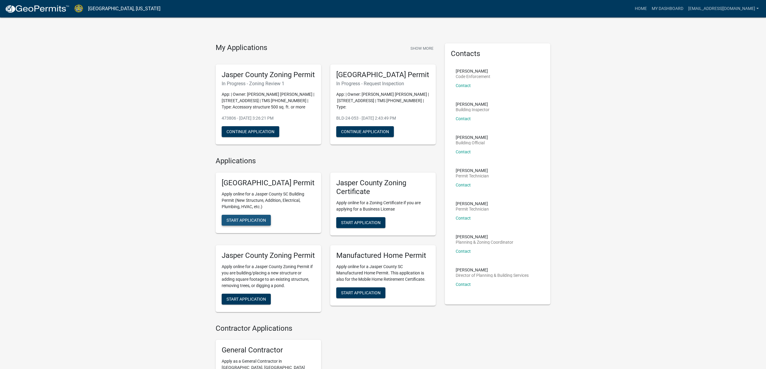
click at [250, 226] on button "Start Application" at bounding box center [246, 220] width 49 height 11
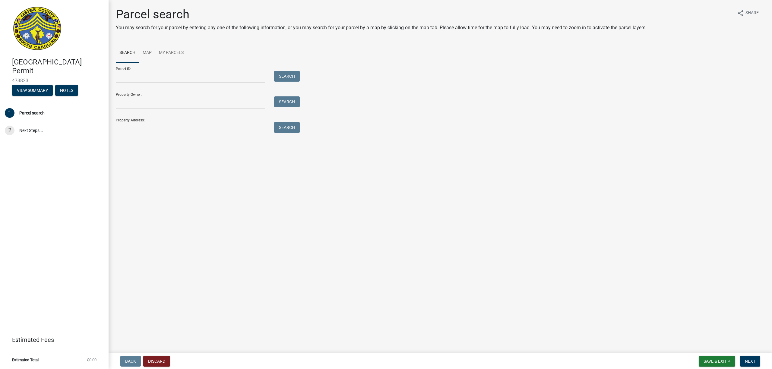
click at [332, 47] on ul "Search Map My Parcels" at bounding box center [440, 52] width 649 height 19
click at [161, 102] on input "Property Owner:" at bounding box center [190, 102] width 149 height 12
type input "[PERSON_NAME]"
click at [280, 104] on button "Search" at bounding box center [287, 101] width 26 height 11
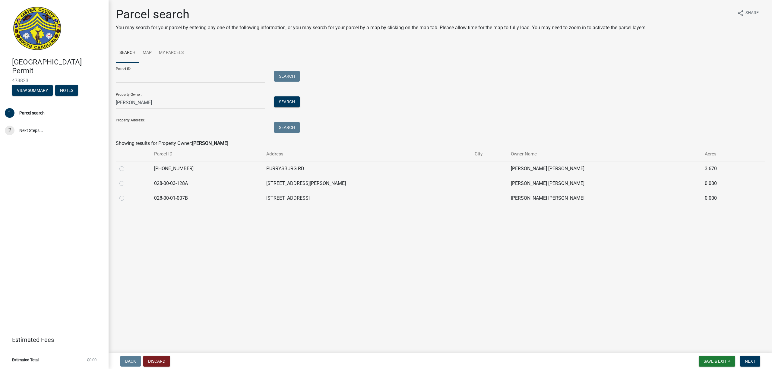
click at [127, 165] on label at bounding box center [127, 165] width 0 height 0
click at [127, 169] on input "radio" at bounding box center [129, 167] width 4 height 4
radio input "true"
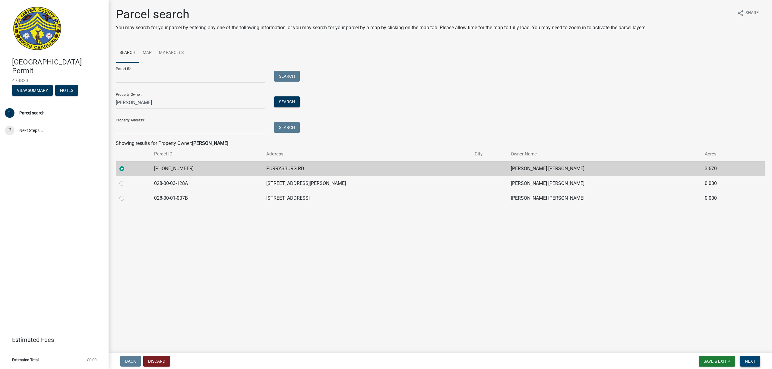
click at [750, 363] on span "Next" at bounding box center [749, 361] width 11 height 5
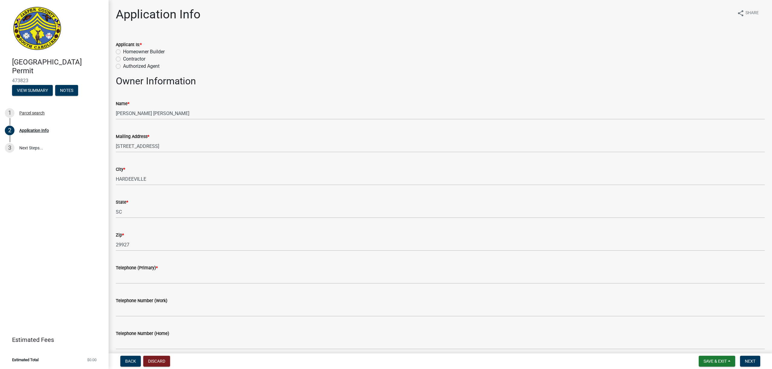
click at [123, 50] on label "Homeowner Builder" at bounding box center [144, 51] width 42 height 7
click at [123, 50] on input "Homeowner Builder" at bounding box center [125, 50] width 4 height 4
radio input "true"
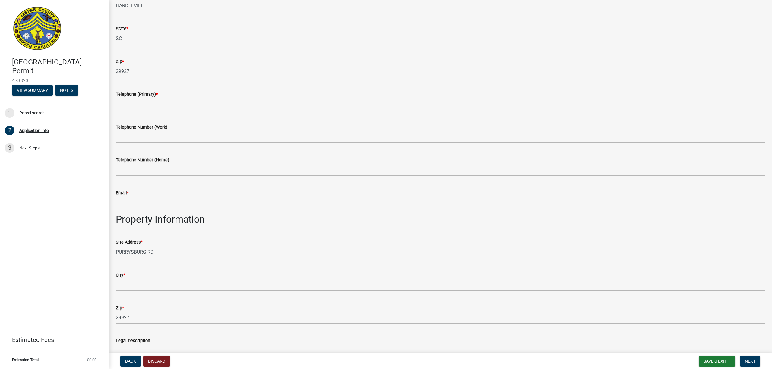
scroll to position [201, 0]
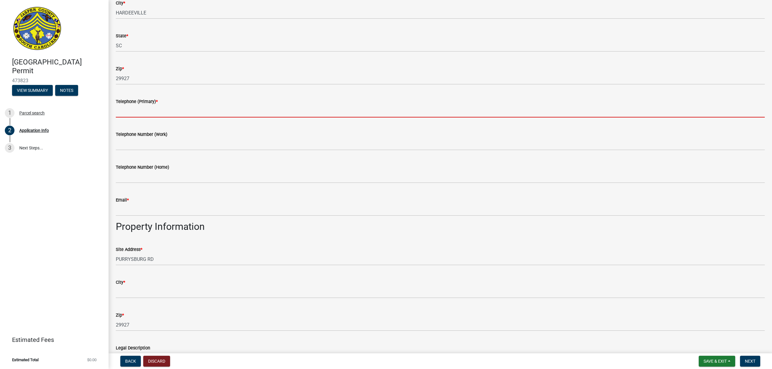
click at [177, 111] on input "Telephone (Primary) *" at bounding box center [440, 111] width 649 height 12
type input "8433211572"
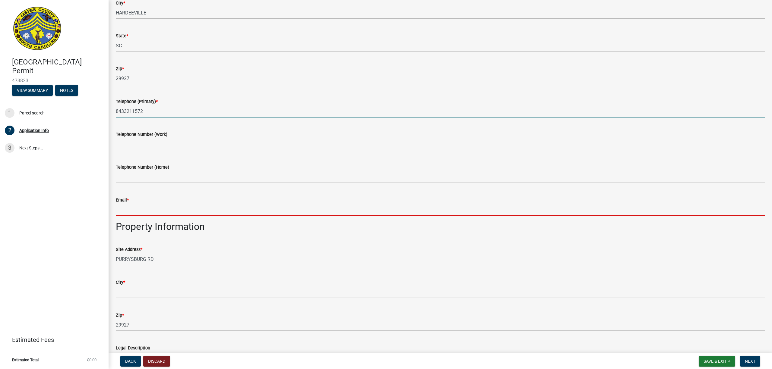
type input "[EMAIL_ADDRESS][DOMAIN_NAME]"
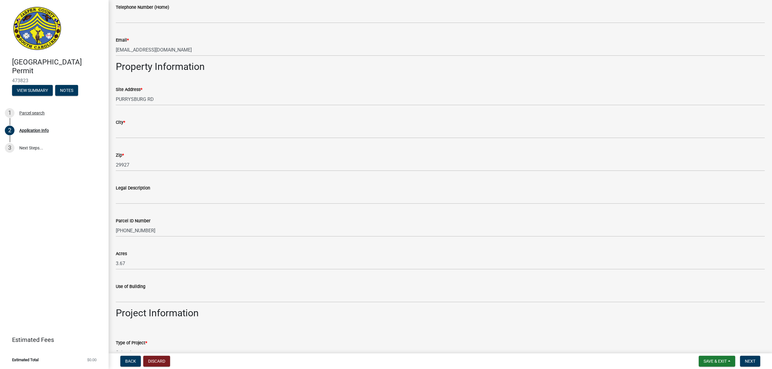
scroll to position [362, 0]
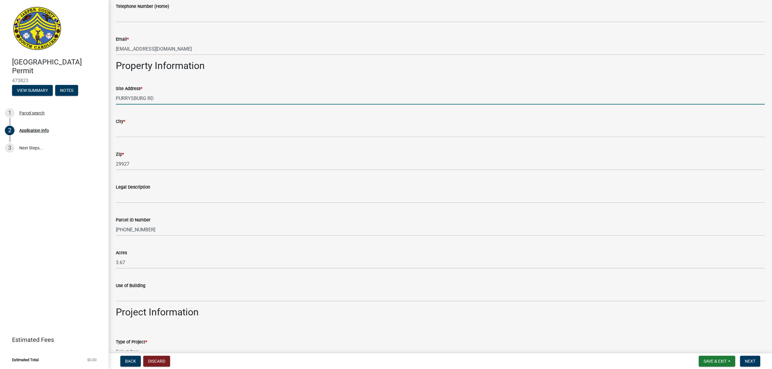
click at [116, 98] on input "PURRYSBURG RD" at bounding box center [440, 98] width 649 height 12
type input "[STREET_ADDRESS]"
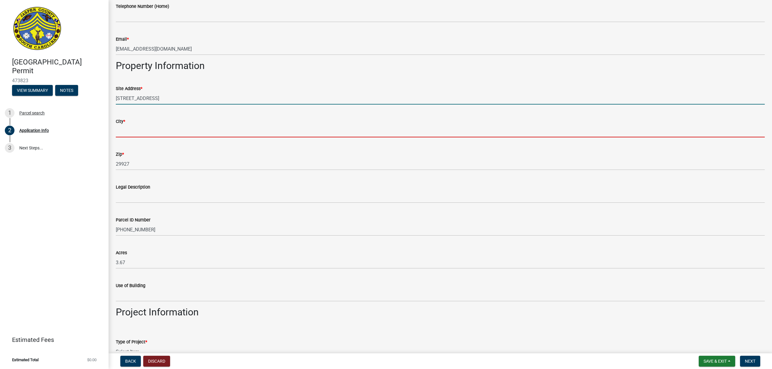
click at [150, 131] on input "City *" at bounding box center [440, 131] width 649 height 12
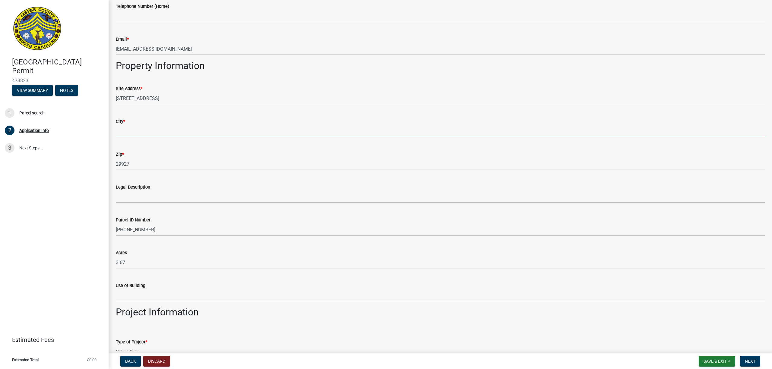
type input "a"
type input "hardeeville"
click at [253, 71] on h2 "Property Information" at bounding box center [440, 65] width 649 height 11
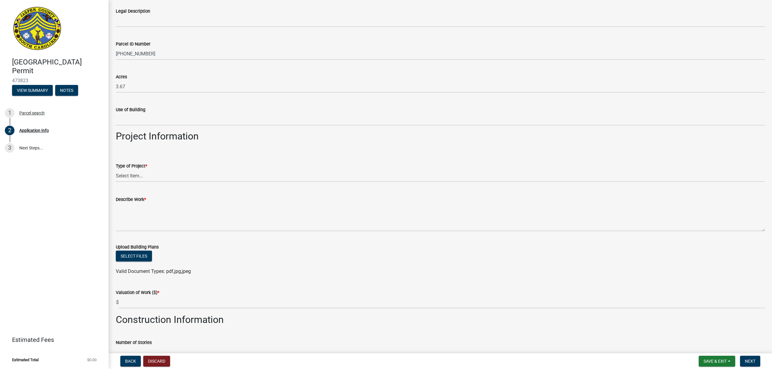
scroll to position [562, 0]
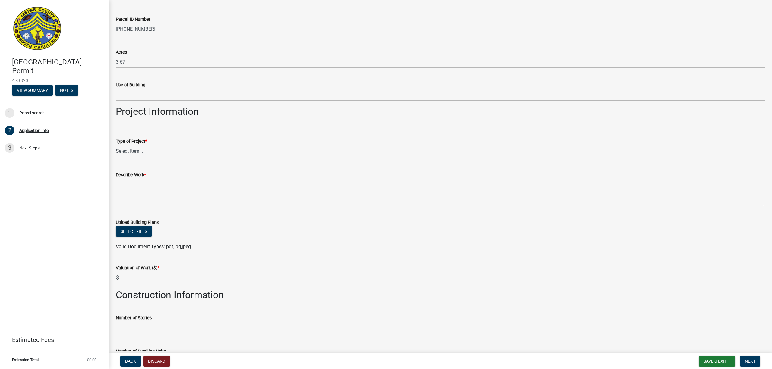
click at [133, 151] on select "Select Item... Construction Trailer/Shipping Container Residential Demolition C…" at bounding box center [440, 151] width 649 height 12
click at [116, 145] on select "Select Item... Construction Trailer/Shipping Container Residential Demolition C…" at bounding box center [440, 151] width 649 height 12
select select "f53fa719-3ff7-48d2-9eb7-3bbc18bb9995"
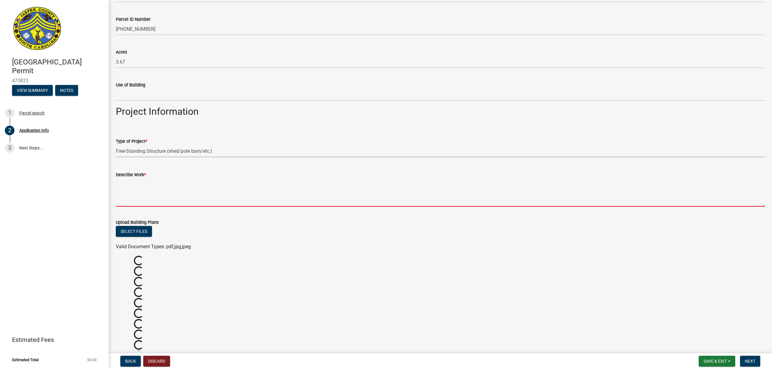
click at [141, 200] on textarea "Describe Work *" at bounding box center [440, 192] width 649 height 28
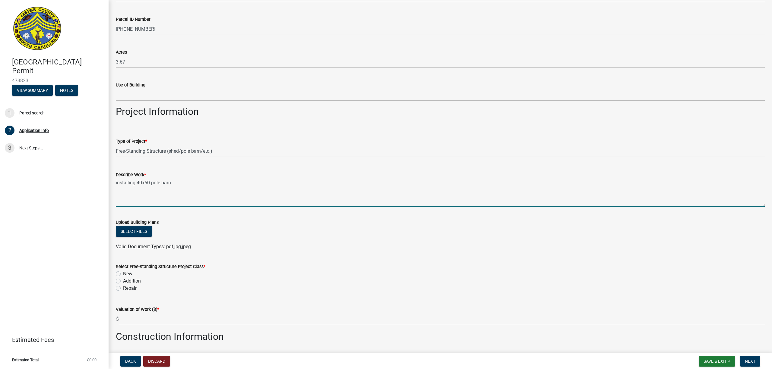
type textarea "installing 40x60 pole barn"
click at [299, 216] on form "Upload Building Plans Select files Valid Document Types: pdf,jpg,jpeg" at bounding box center [440, 231] width 649 height 39
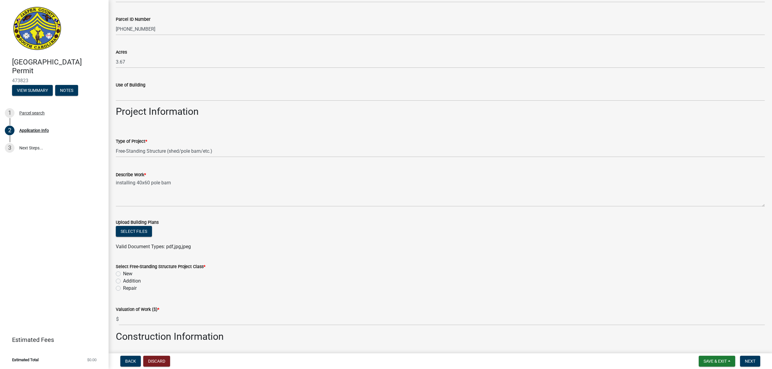
click at [250, 218] on form "Upload Building Plans Select files Valid Document Types: pdf,jpg,jpeg" at bounding box center [440, 231] width 649 height 39
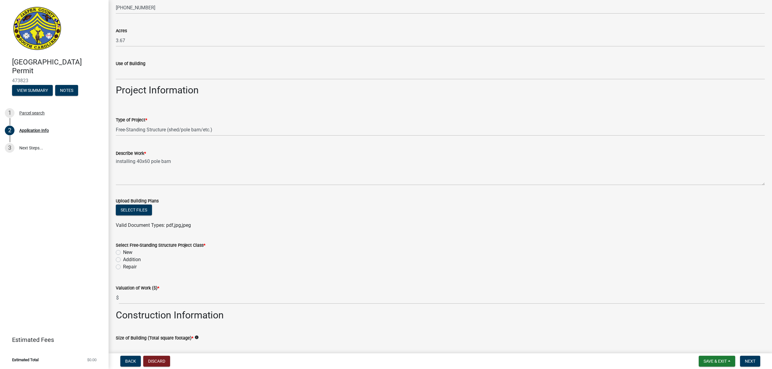
scroll to position [603, 0]
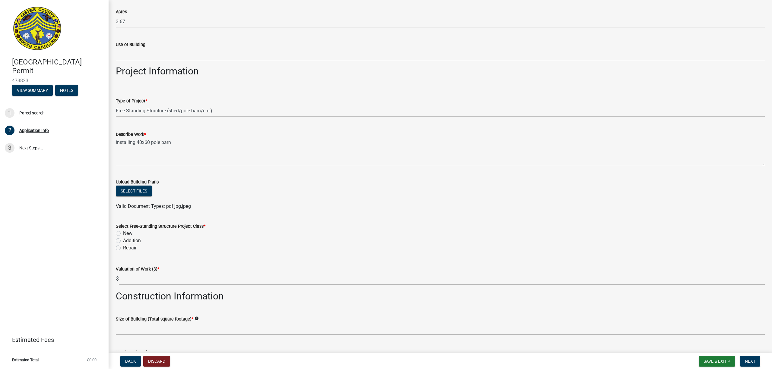
click at [123, 233] on label "New" at bounding box center [127, 233] width 9 height 7
click at [123, 233] on input "New" at bounding box center [125, 232] width 4 height 4
radio input "true"
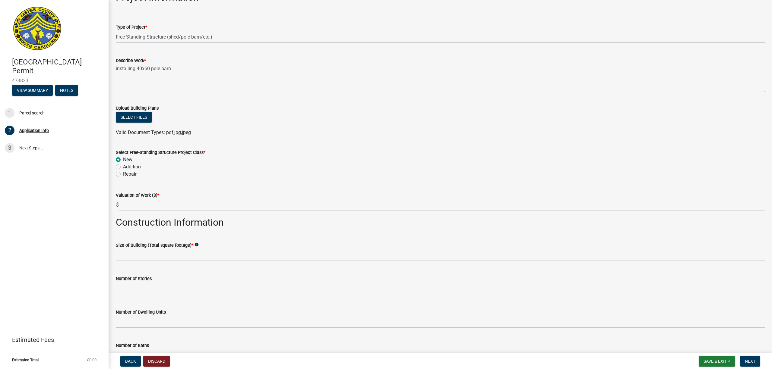
scroll to position [683, 0]
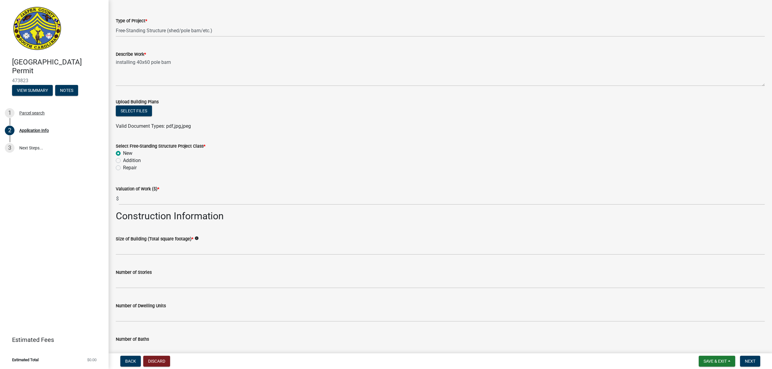
click at [270, 160] on div "Addition" at bounding box center [440, 160] width 649 height 7
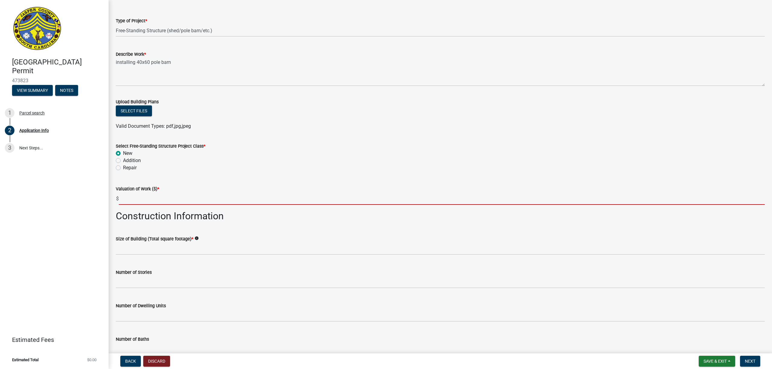
click at [124, 199] on input "text" at bounding box center [442, 199] width 646 height 12
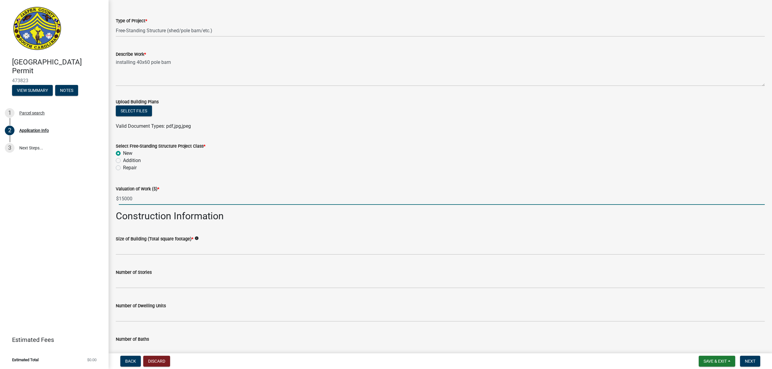
type input "15000"
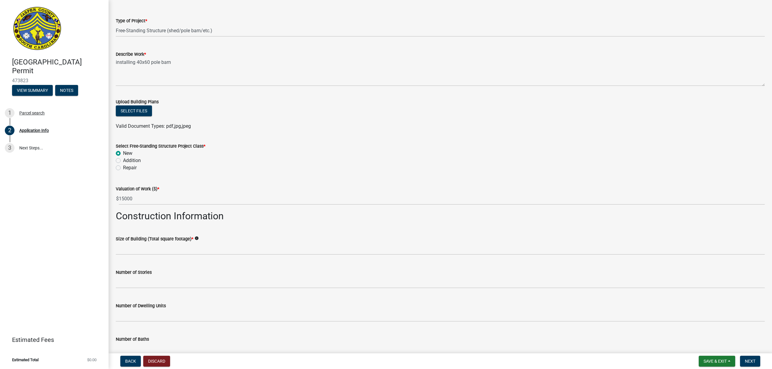
click at [223, 171] on div "Repair" at bounding box center [440, 167] width 649 height 7
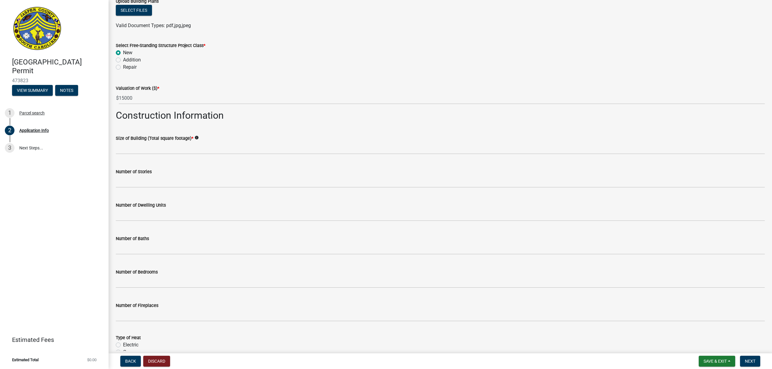
scroll to position [804, 0]
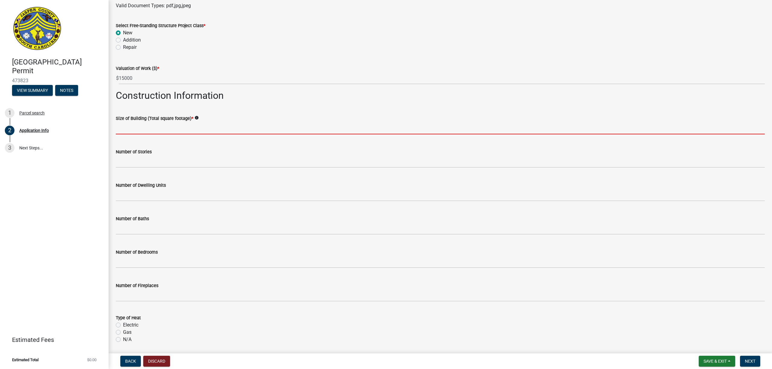
click at [133, 128] on input "text" at bounding box center [440, 128] width 649 height 12
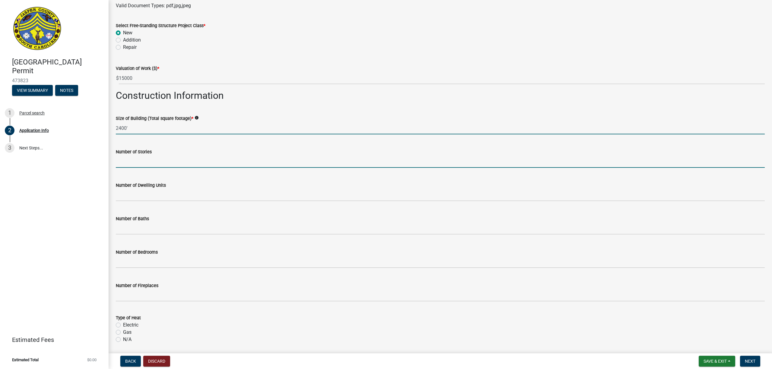
type input "2400"
click at [134, 160] on input "text" at bounding box center [440, 162] width 649 height 12
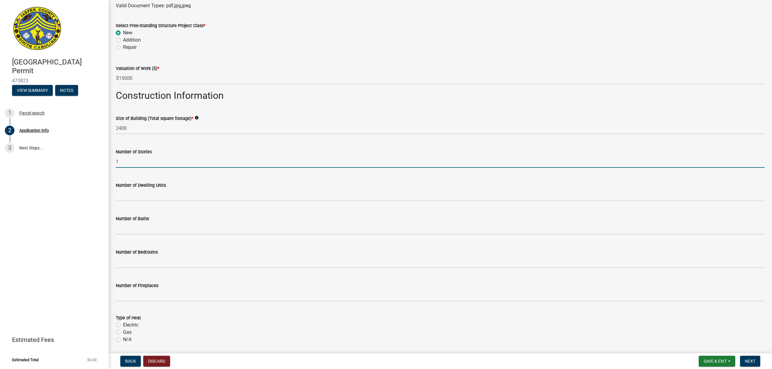
type input "1"
click at [247, 110] on div "Size of Building (Total square footage) * info 2400" at bounding box center [440, 120] width 649 height 28
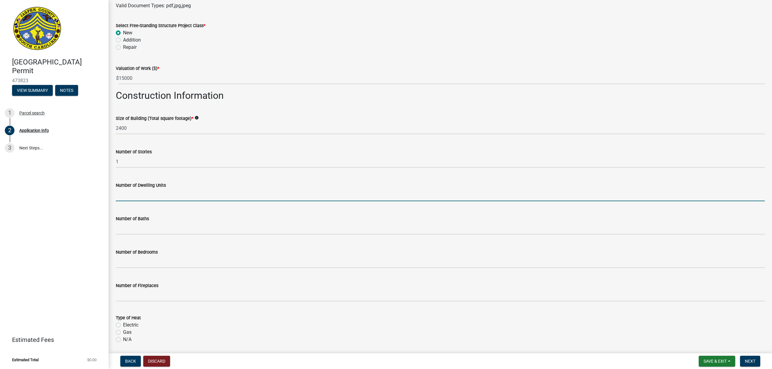
click at [127, 192] on input "text" at bounding box center [440, 195] width 649 height 12
type input "0"
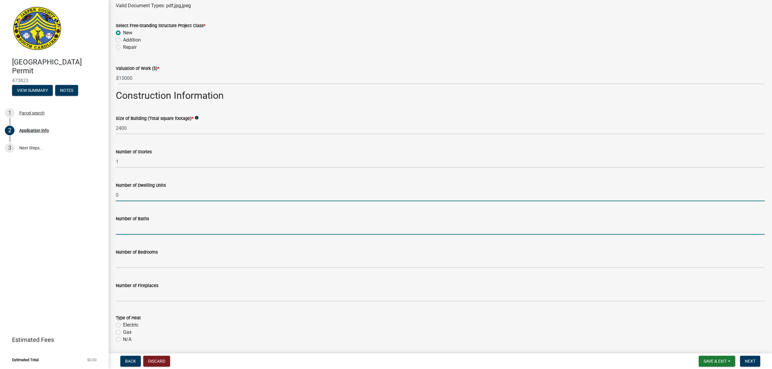
click at [131, 228] on input "text" at bounding box center [440, 228] width 649 height 12
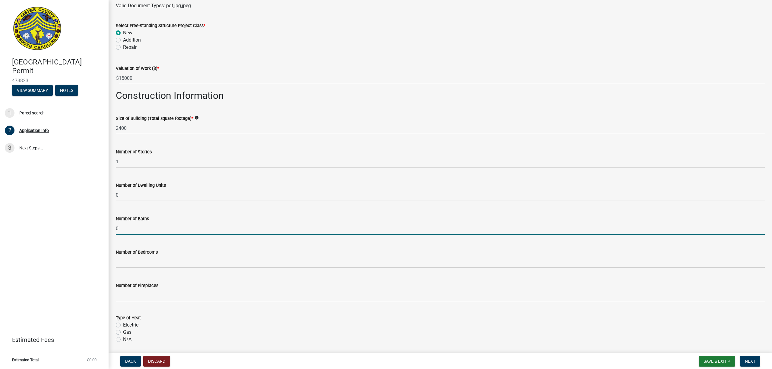
type input "0"
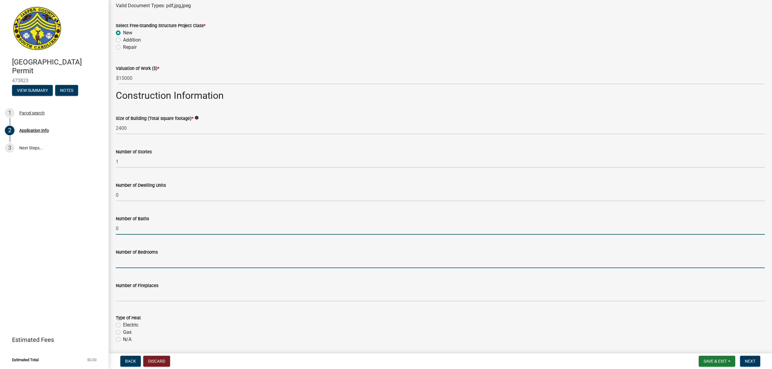
click at [129, 260] on input "text" at bounding box center [440, 262] width 649 height 12
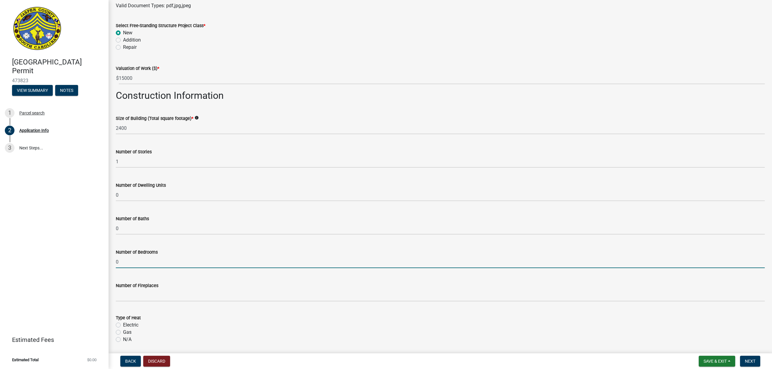
type input "0"
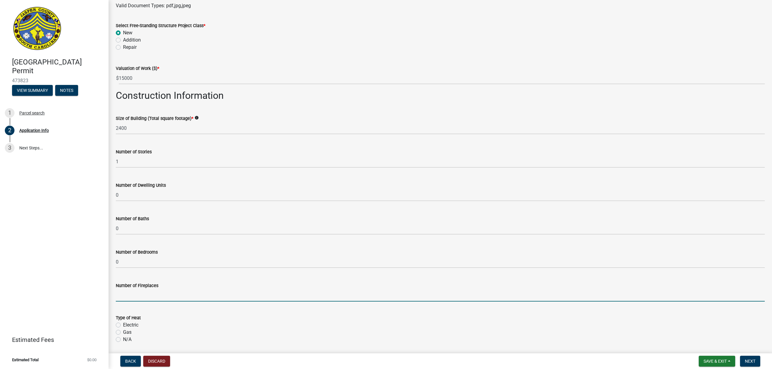
click at [127, 293] on input "text" at bounding box center [440, 295] width 649 height 12
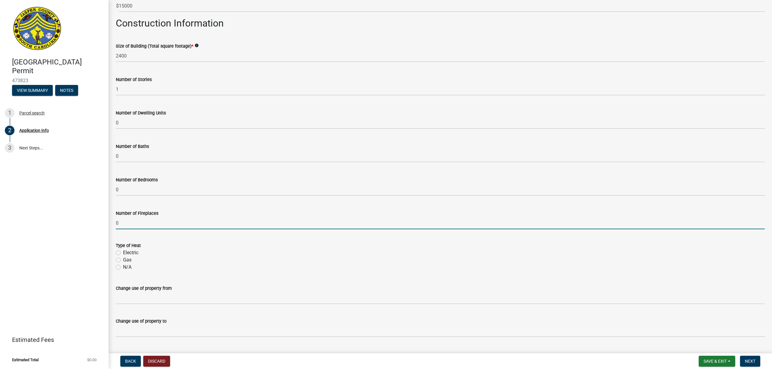
scroll to position [890, 0]
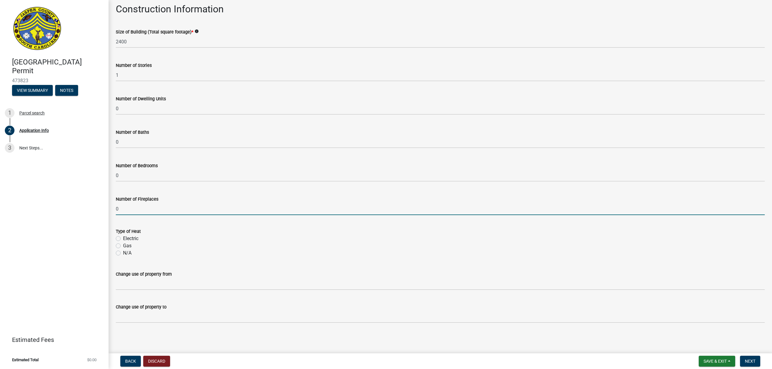
type input "0"
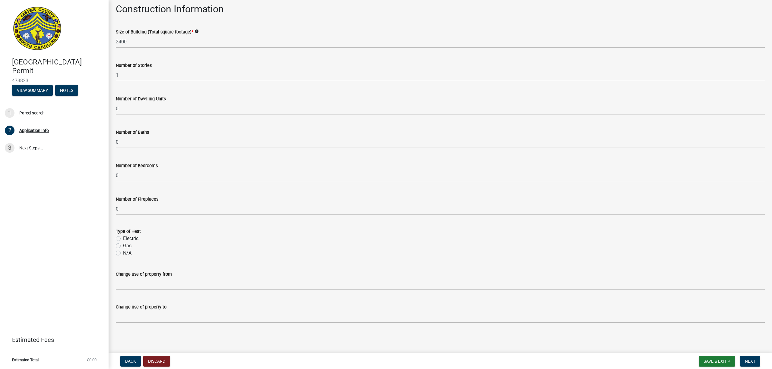
click at [123, 253] on label "N/A" at bounding box center [127, 253] width 8 height 7
click at [123, 253] on input "N/A" at bounding box center [125, 252] width 4 height 4
radio input "true"
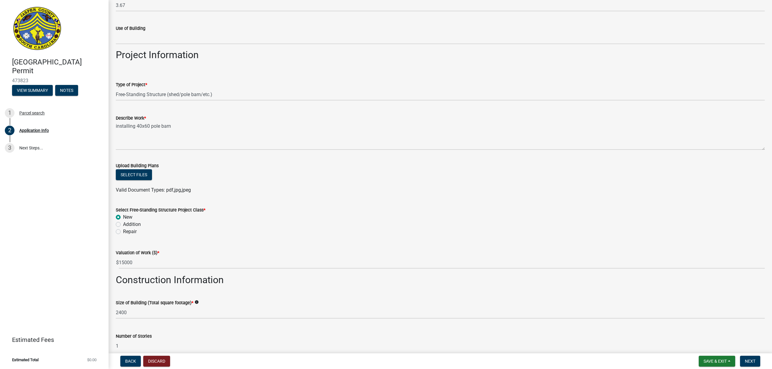
scroll to position [609, 0]
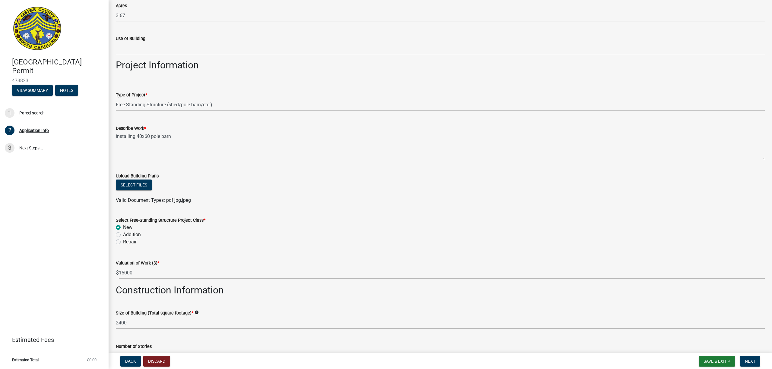
click at [243, 214] on form "Select Free-Standing Structure Project Class * New Addition Repair" at bounding box center [440, 227] width 649 height 36
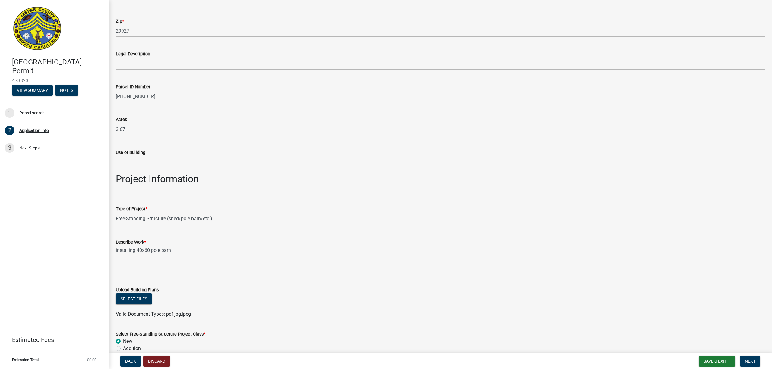
scroll to position [488, 0]
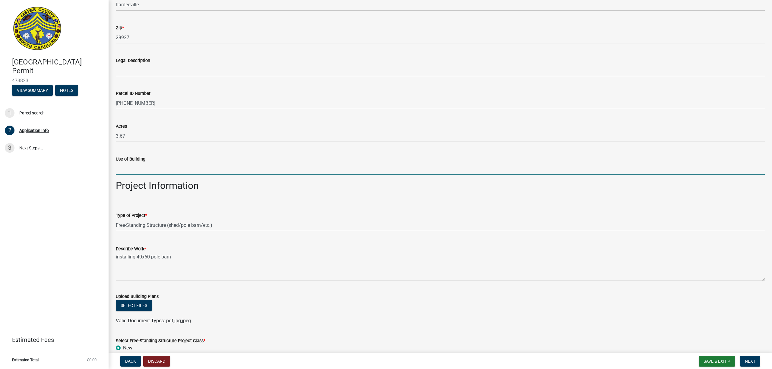
click at [127, 163] on input "Use of Building" at bounding box center [440, 169] width 649 height 12
type input "storage"
click at [254, 206] on form "Type of Project * Select Item... Construction Trailer/Shipping Container Reside…" at bounding box center [440, 218] width 649 height 27
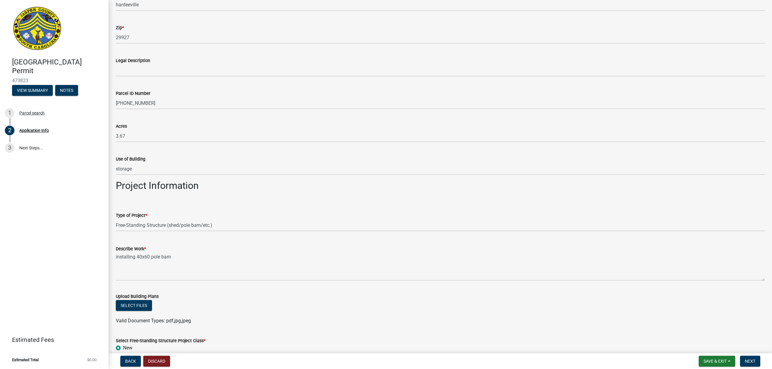
click at [291, 191] on h2 "Project Information" at bounding box center [440, 185] width 649 height 11
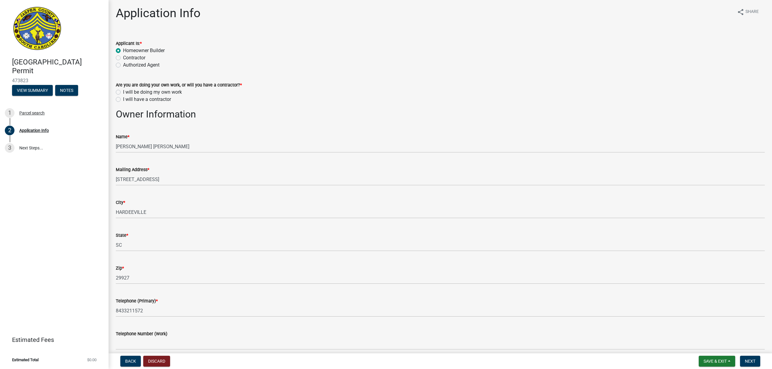
scroll to position [0, 0]
click at [123, 93] on label "I will be doing my own work" at bounding box center [152, 93] width 59 height 7
click at [123, 93] on input "I will be doing my own work" at bounding box center [125, 92] width 4 height 4
radio input "true"
click at [292, 91] on div "I will be doing my own work" at bounding box center [440, 93] width 649 height 7
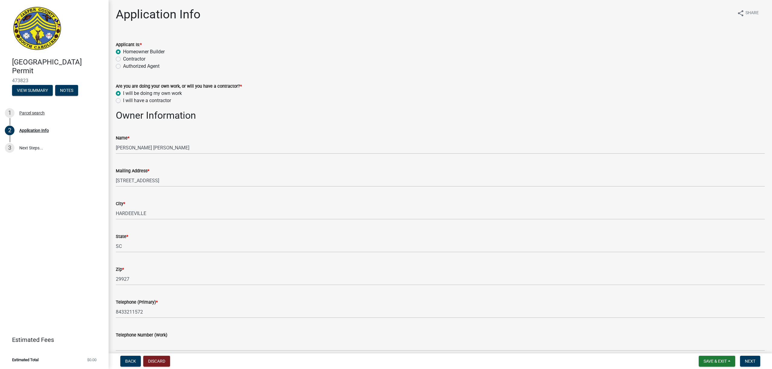
click at [247, 105] on wm-data-entity-input "Are you are doing your own work, or will you have a contractor? * I will be doi…" at bounding box center [440, 92] width 649 height 34
click at [245, 116] on h2 "Owner Information" at bounding box center [440, 115] width 649 height 11
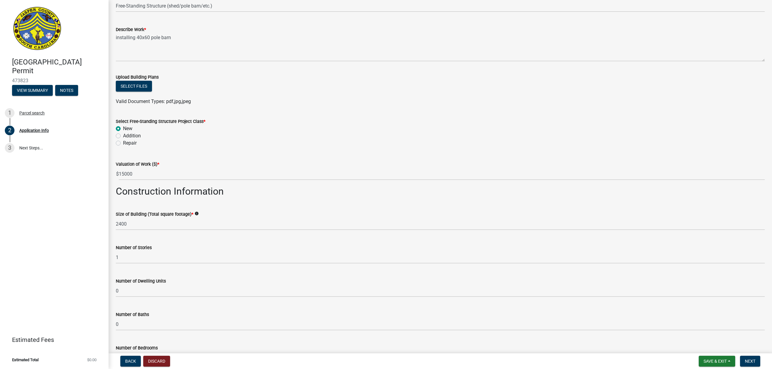
scroll to position [683, 0]
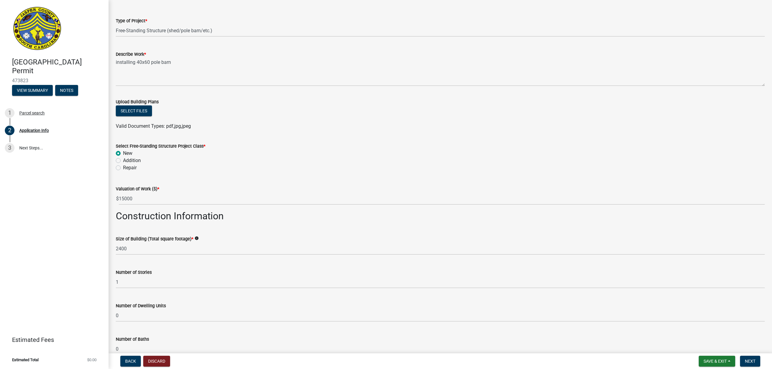
click at [246, 132] on wm-data-entity-input "Upload Building Plans Select files Valid Document Types: pdf,jpg,jpeg" at bounding box center [440, 113] width 649 height 44
click at [713, 362] on span "Save & Exit" at bounding box center [714, 361] width 23 height 5
click at [702, 328] on button "Save" at bounding box center [711, 331] width 48 height 14
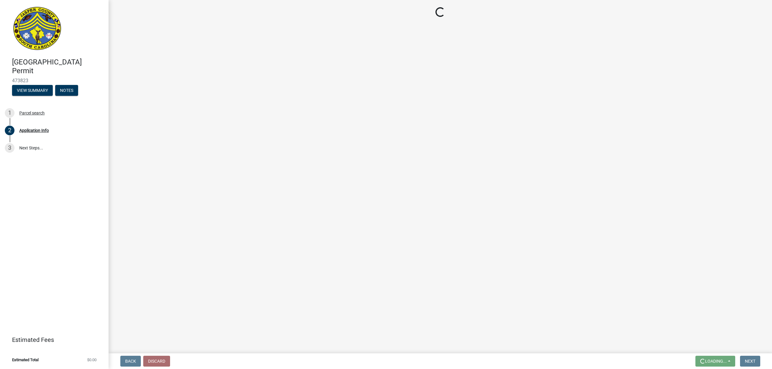
scroll to position [0, 0]
select select "f53fa719-3ff7-48d2-9eb7-3bbc18bb9995"
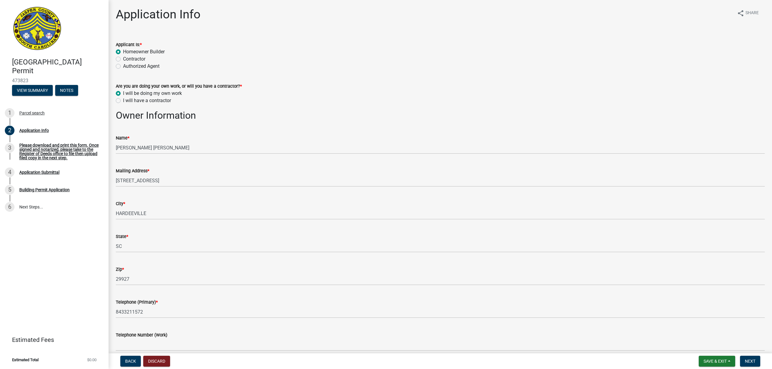
click at [270, 48] on div "Applicant Is: *" at bounding box center [440, 44] width 649 height 7
click at [279, 38] on form "Applicant Is: * Homeowner Builder Contractor Authorized Agent" at bounding box center [440, 52] width 649 height 36
click at [370, 25] on div "Application Info share Share" at bounding box center [440, 16] width 649 height 19
